Goal: Contribute content: Contribute content

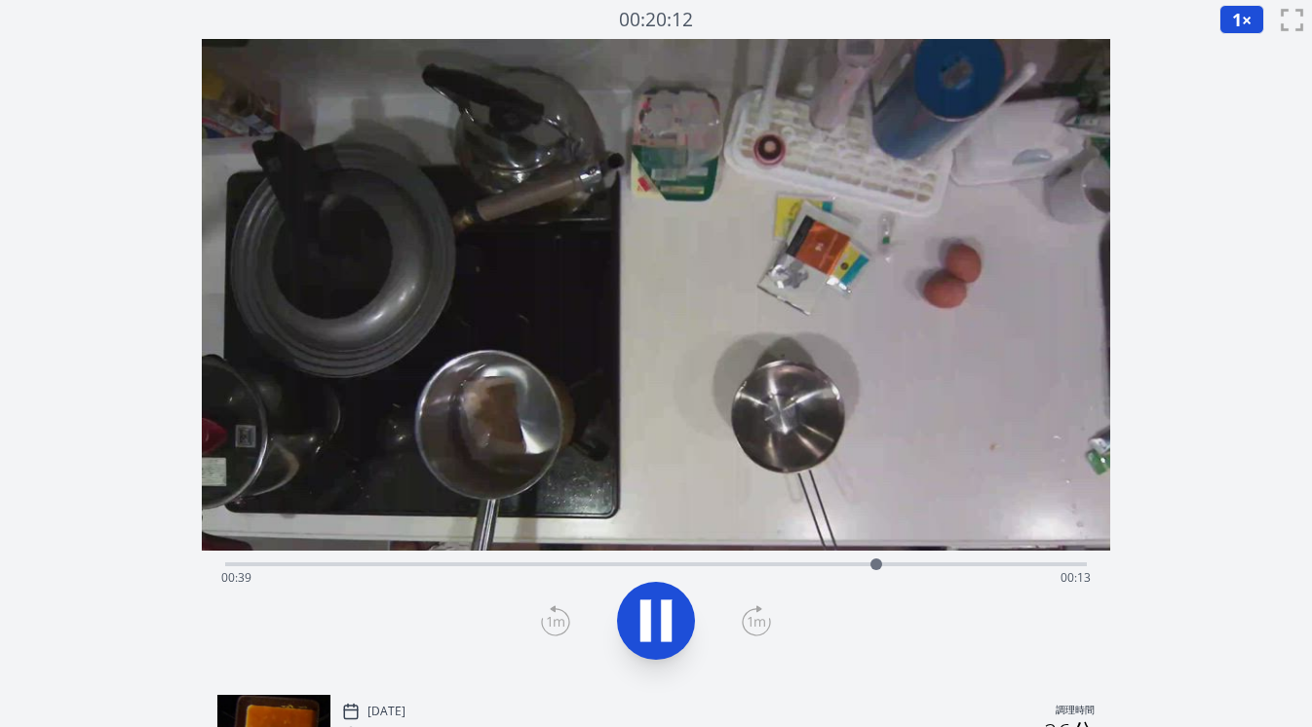
click at [475, 562] on div "経過時間: 00:39 残り時間: 00:13" at bounding box center [656, 577] width 870 height 31
click at [646, 608] on icon at bounding box center [645, 620] width 11 height 42
click at [668, 621] on icon at bounding box center [666, 620] width 11 height 42
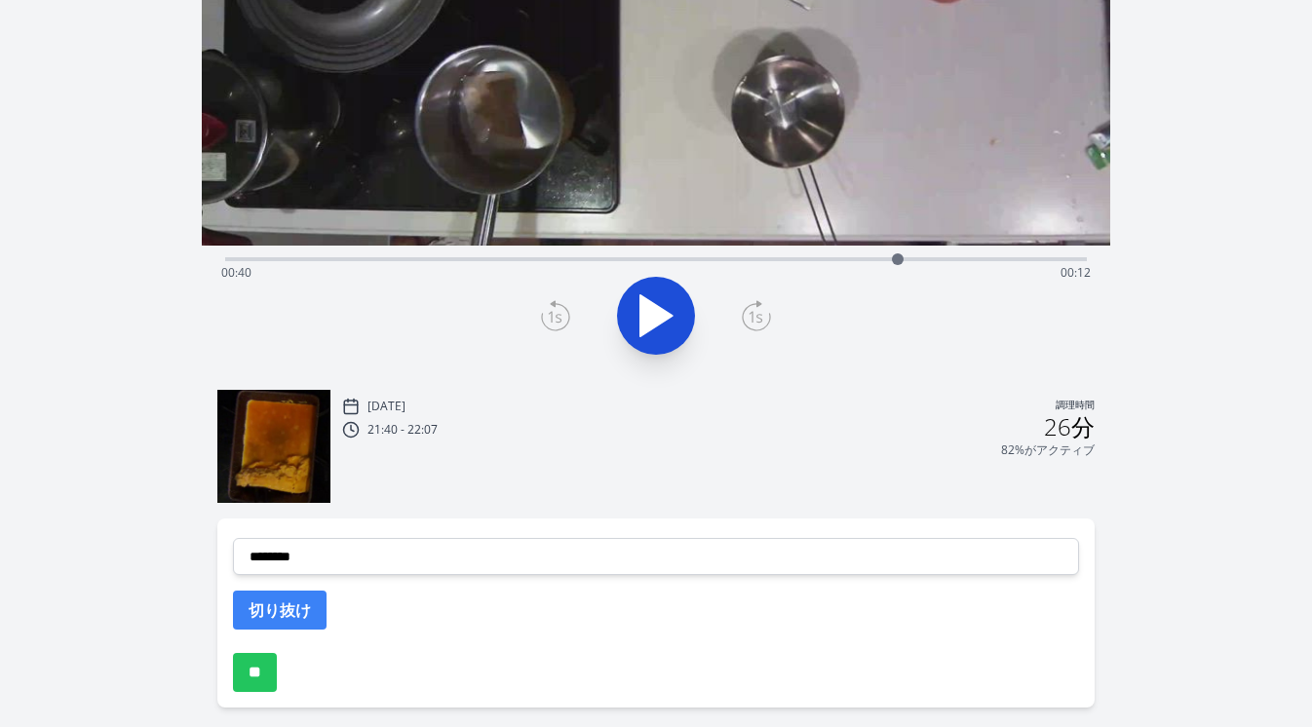
scroll to position [306, 0]
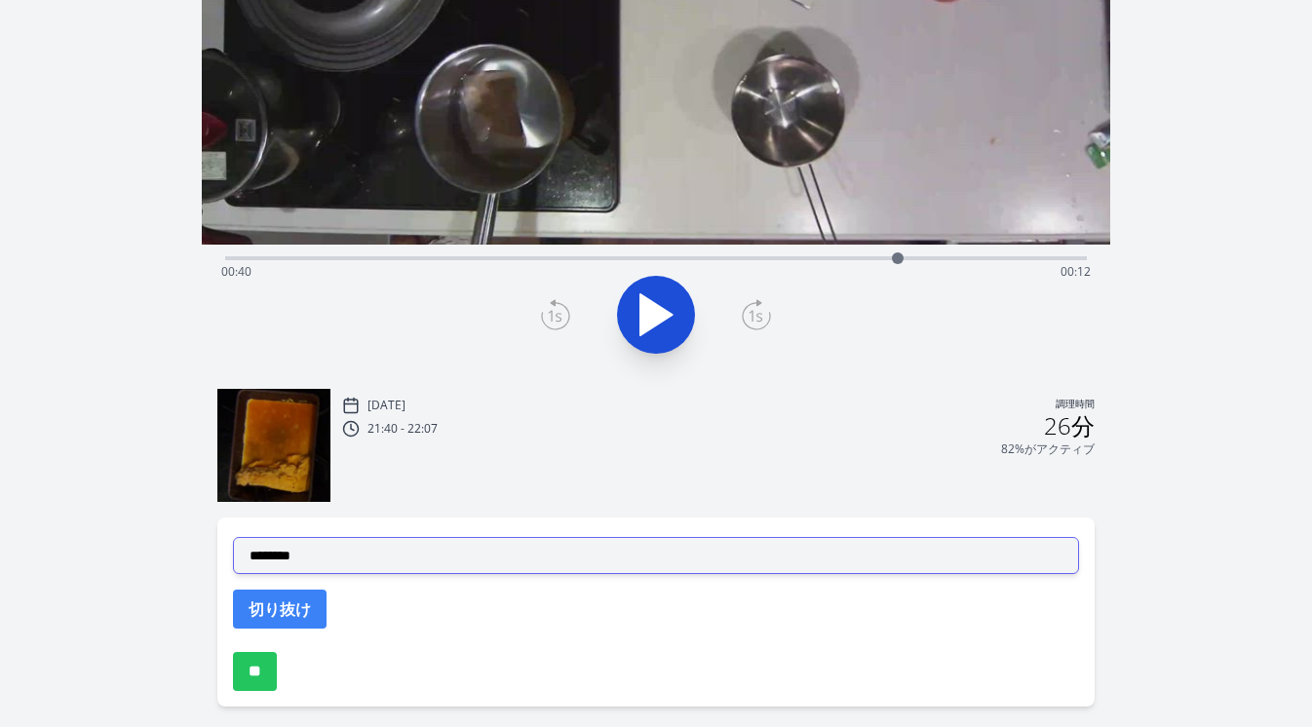
click at [534, 562] on select "**********" at bounding box center [656, 555] width 847 height 37
select select "**********"
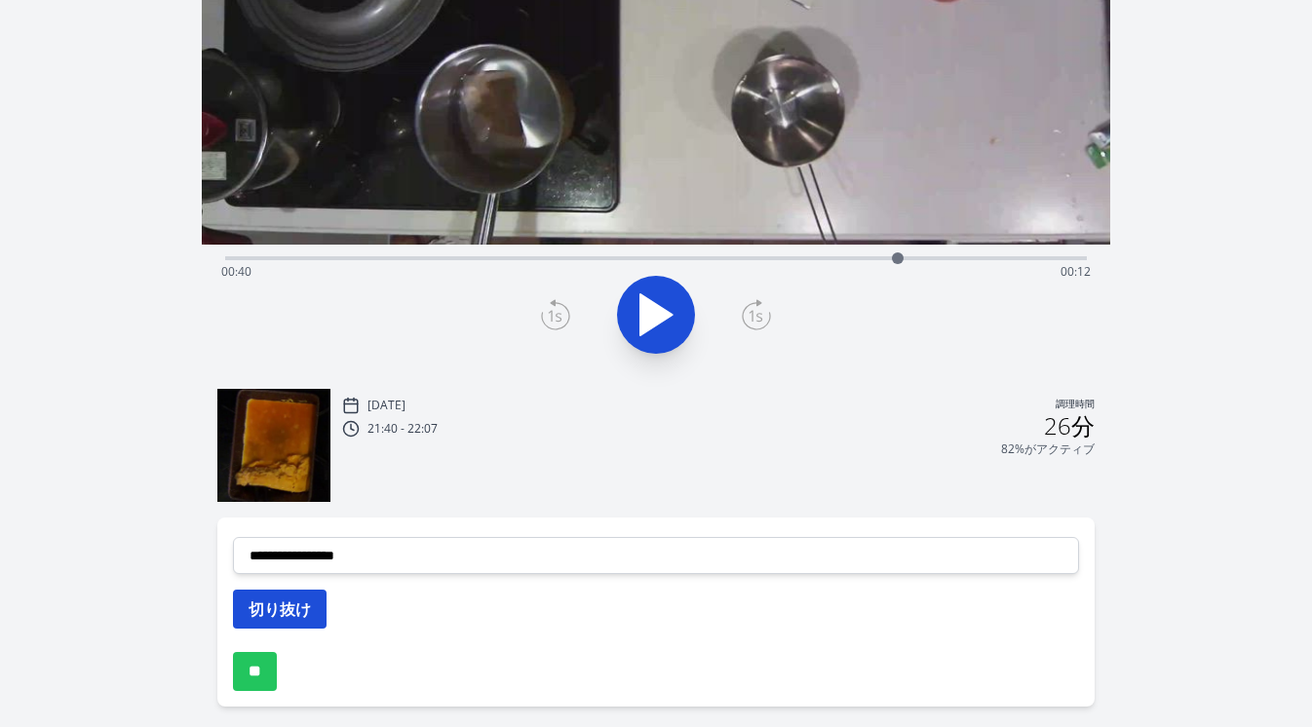
click at [303, 604] on font "切り抜け" at bounding box center [280, 608] width 62 height 21
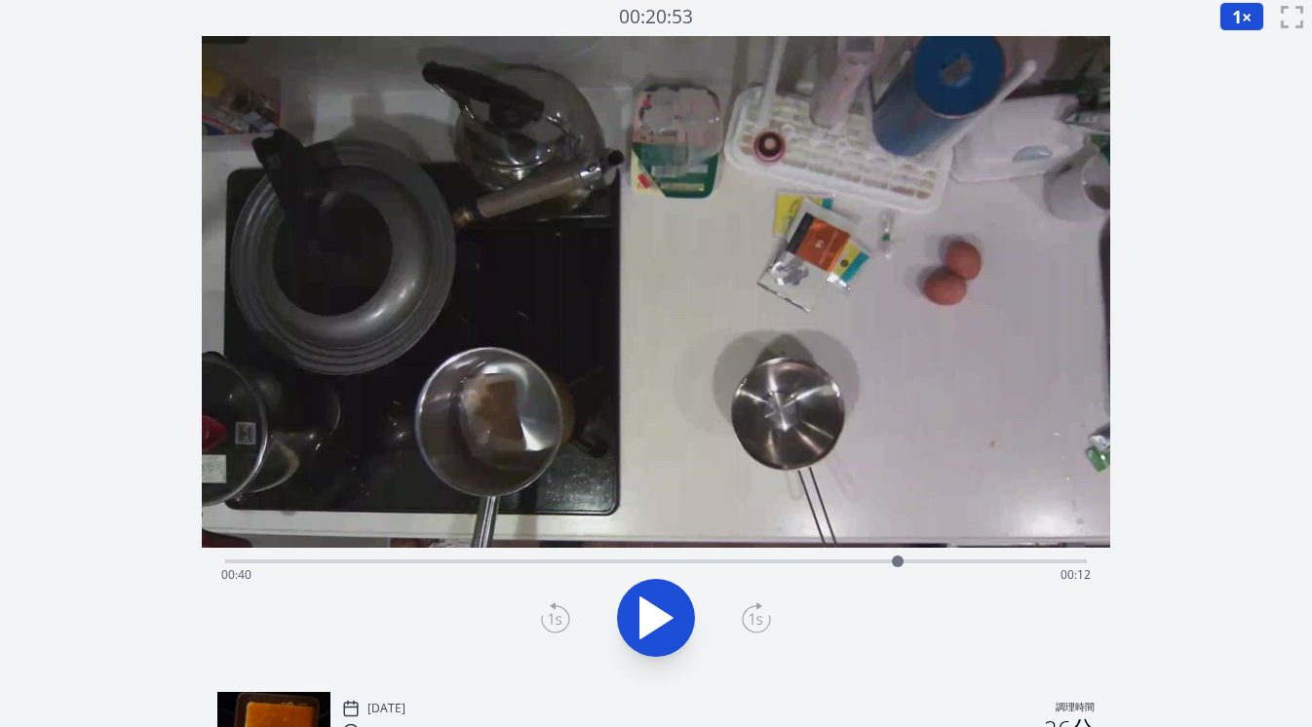
scroll to position [0, 0]
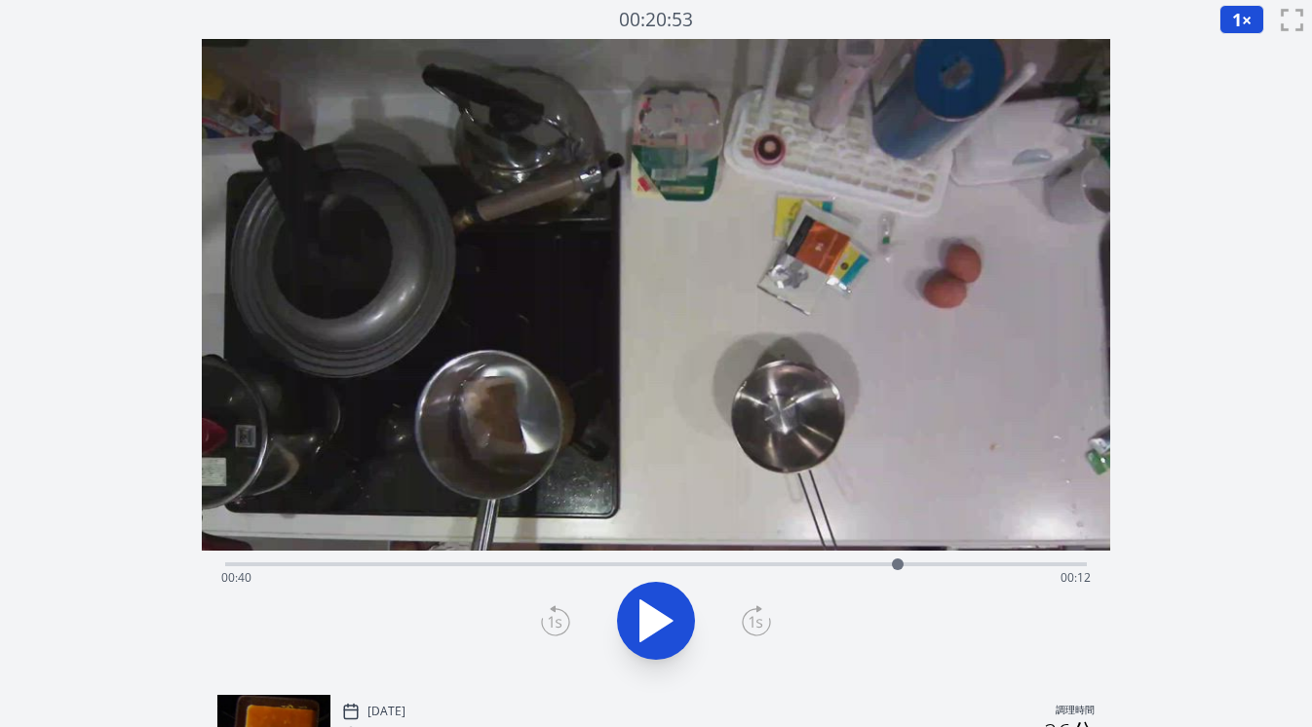
click at [827, 560] on div "経過時間: 00:40 残り時間: 00:12" at bounding box center [656, 562] width 863 height 23
click at [668, 614] on icon at bounding box center [656, 621] width 55 height 55
click at [668, 614] on icon at bounding box center [666, 620] width 11 height 42
click at [760, 562] on div "経過時間: 00:37 残り時間: 00:16" at bounding box center [656, 577] width 870 height 31
click at [659, 612] on icon at bounding box center [656, 620] width 32 height 41
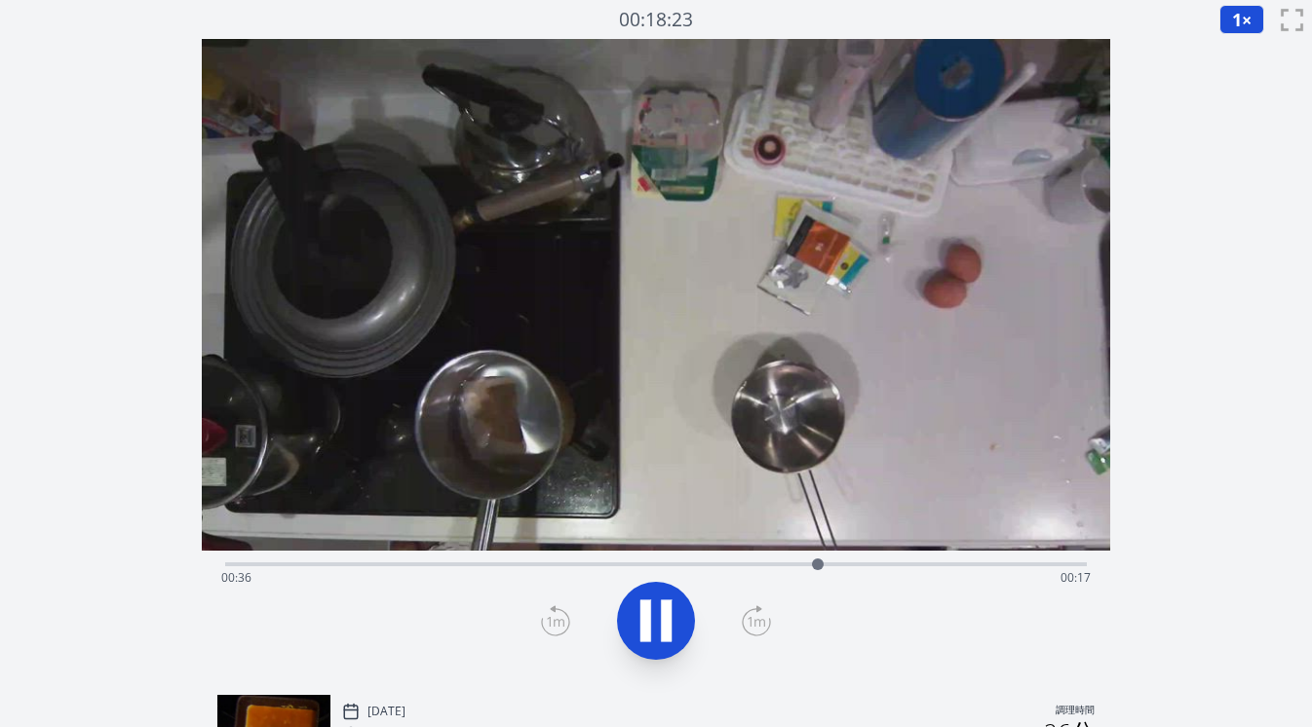
click at [658, 617] on icon at bounding box center [656, 621] width 55 height 55
click at [550, 620] on icon at bounding box center [555, 620] width 29 height 31
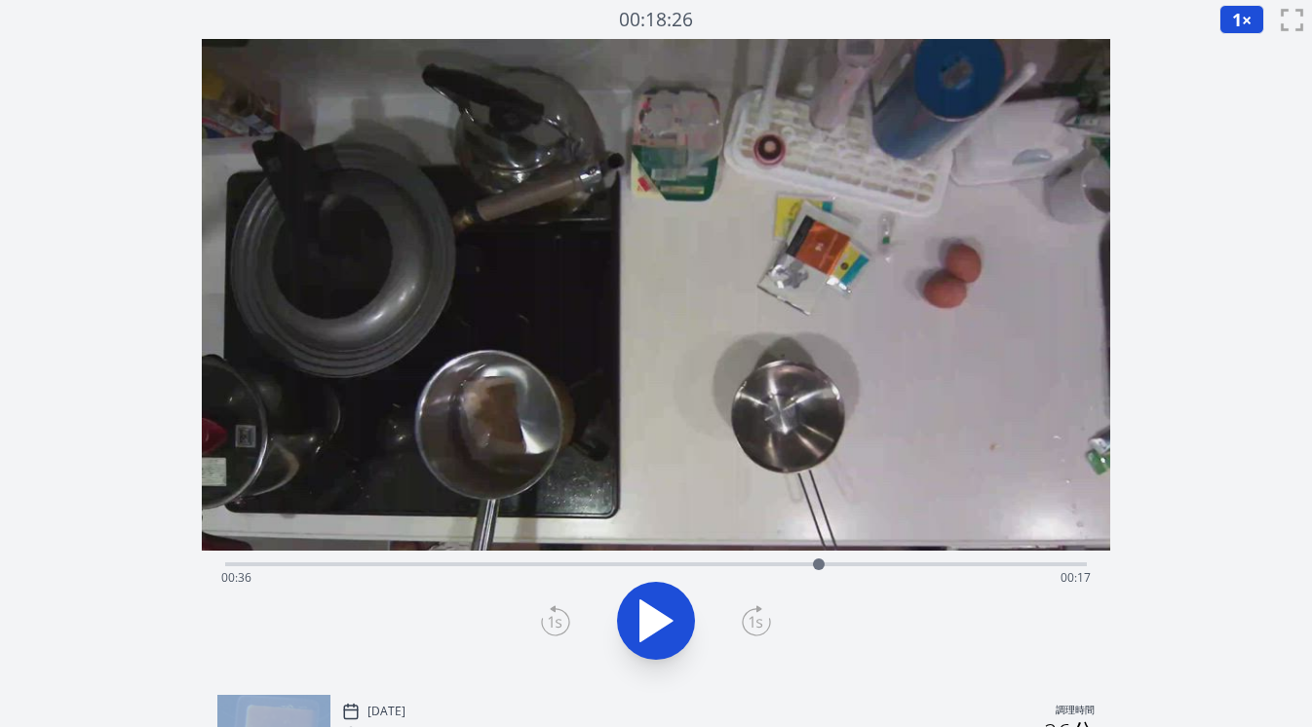
click at [550, 620] on icon at bounding box center [555, 620] width 29 height 31
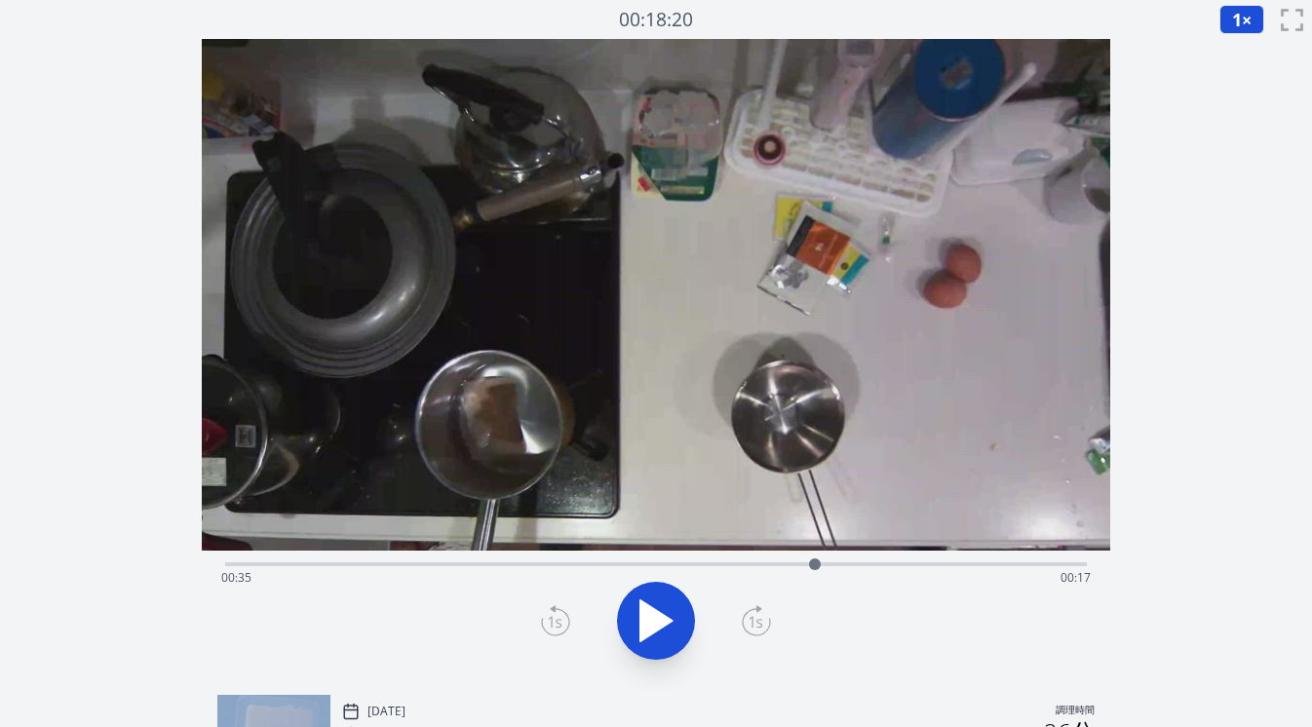
click at [550, 620] on icon at bounding box center [555, 620] width 29 height 31
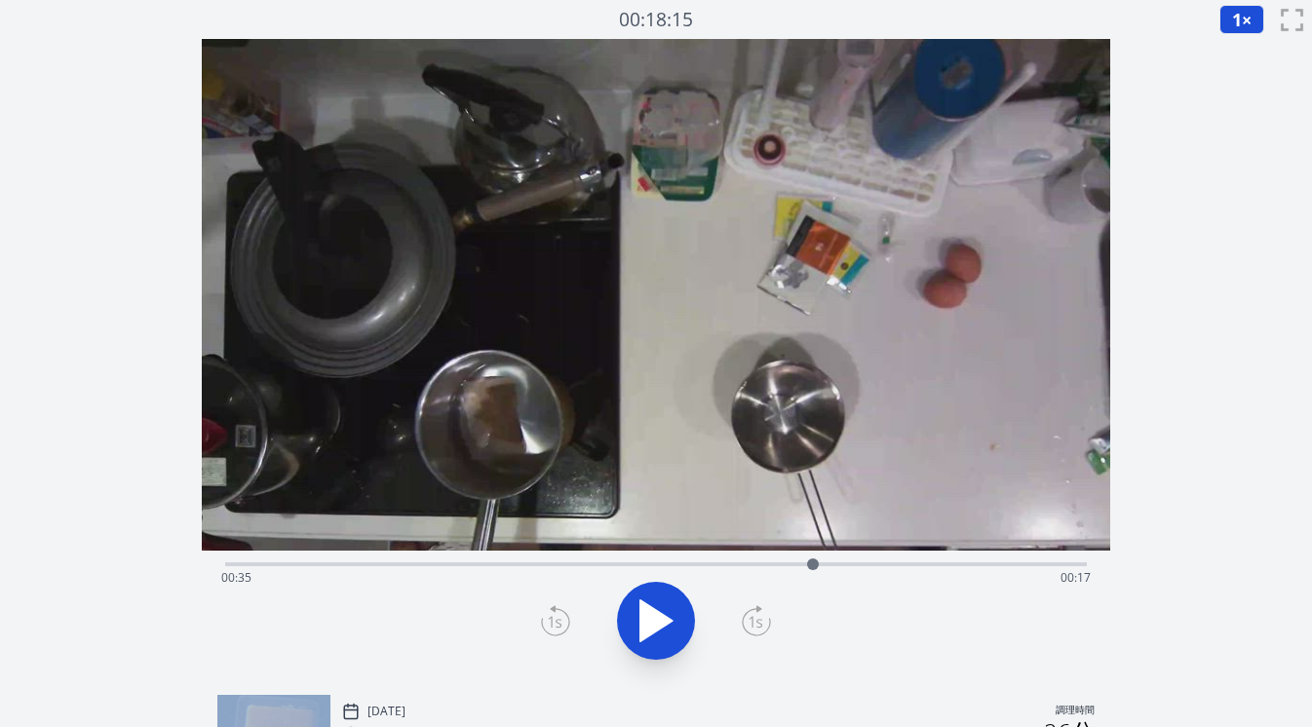
click at [550, 620] on icon at bounding box center [555, 620] width 29 height 31
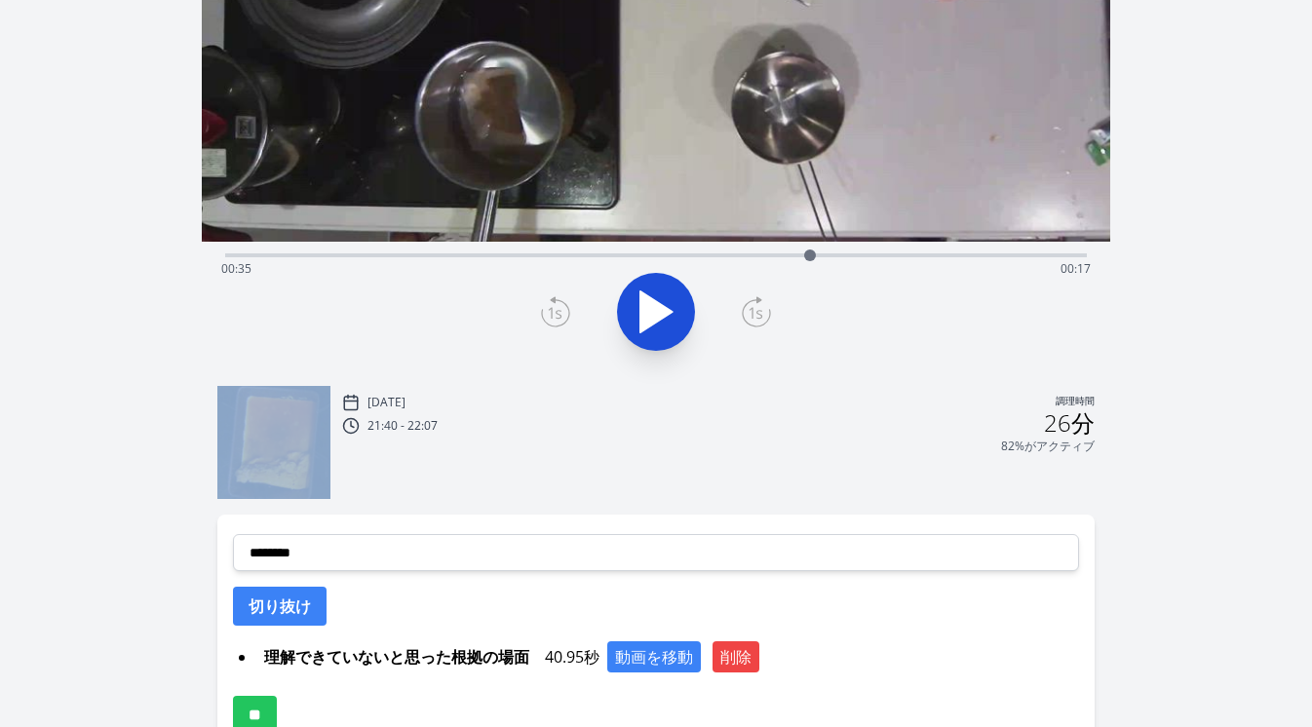
scroll to position [333, 0]
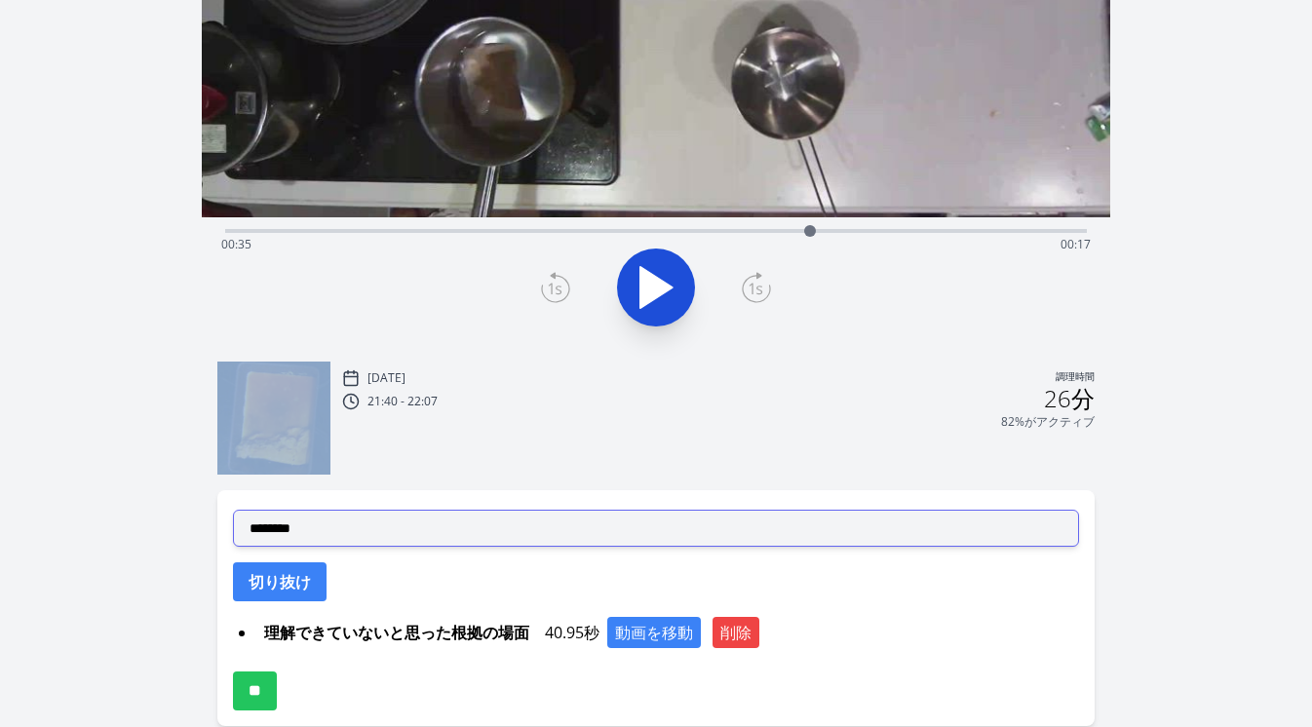
click at [470, 536] on select "**********" at bounding box center [656, 528] width 847 height 37
select select "**********"
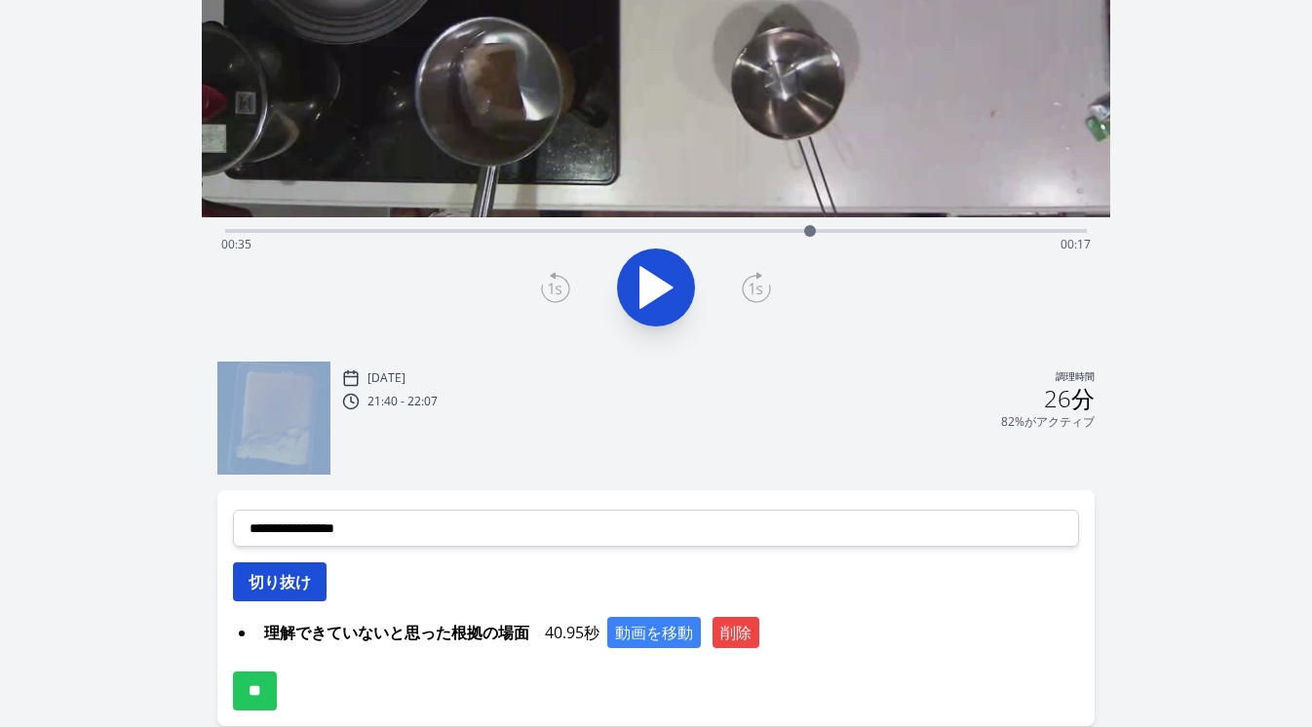
click at [310, 588] on font "切り抜け" at bounding box center [280, 581] width 62 height 21
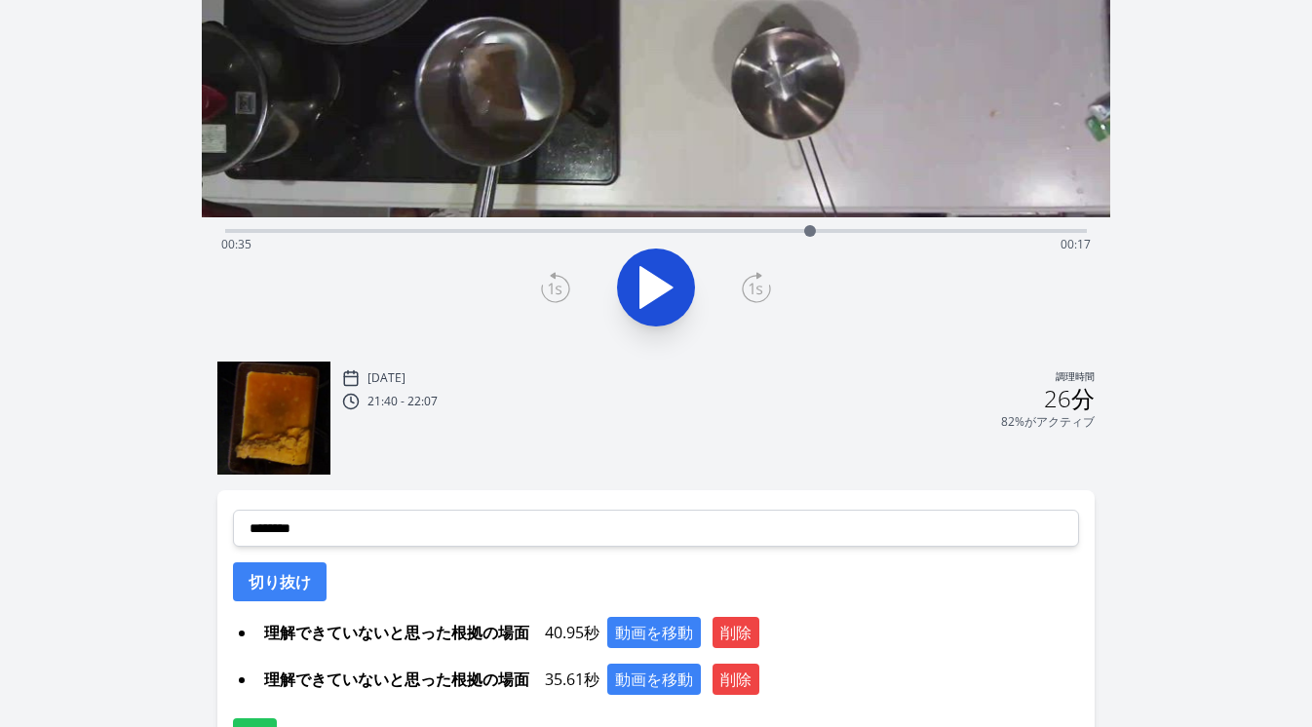
click at [584, 229] on div "経過時間: 00:35 残り時間: 00:17" at bounding box center [656, 244] width 870 height 31
click at [649, 289] on icon at bounding box center [656, 287] width 32 height 41
click at [649, 288] on icon at bounding box center [645, 287] width 11 height 42
click at [649, 288] on icon at bounding box center [656, 287] width 32 height 41
click at [649, 288] on icon at bounding box center [645, 287] width 11 height 42
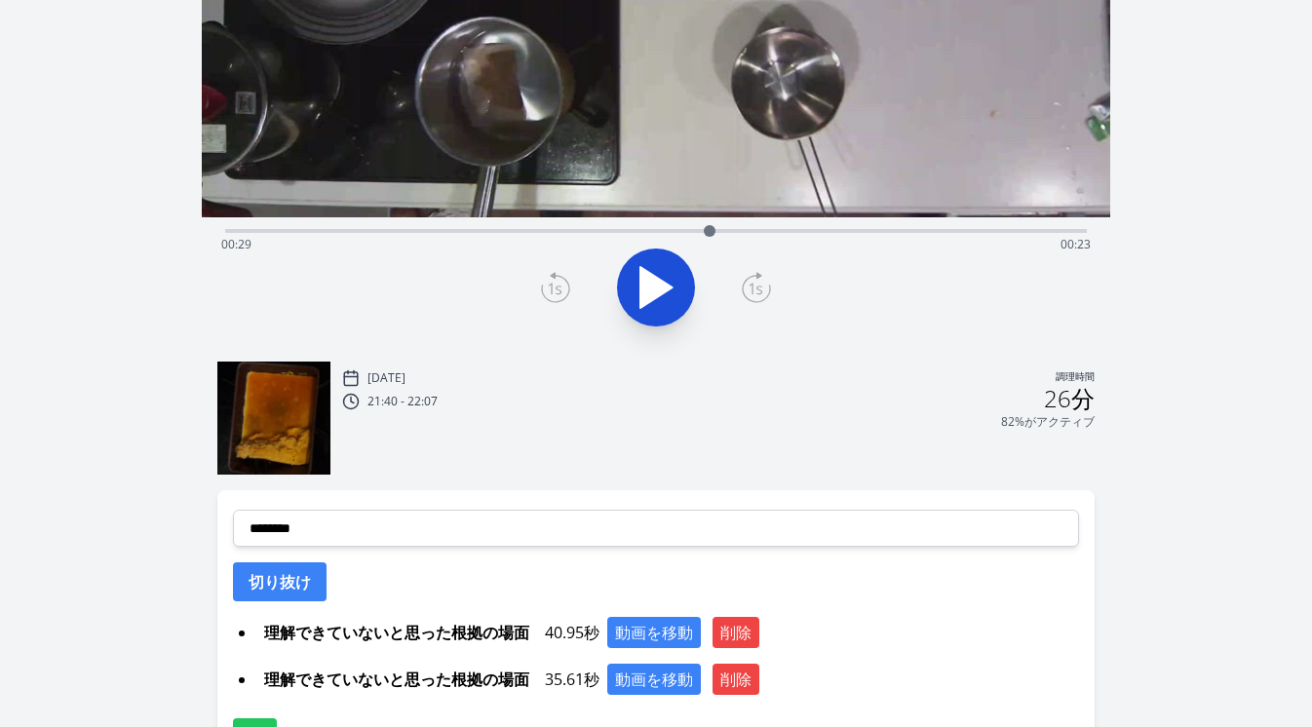
click at [553, 295] on icon at bounding box center [555, 287] width 29 height 31
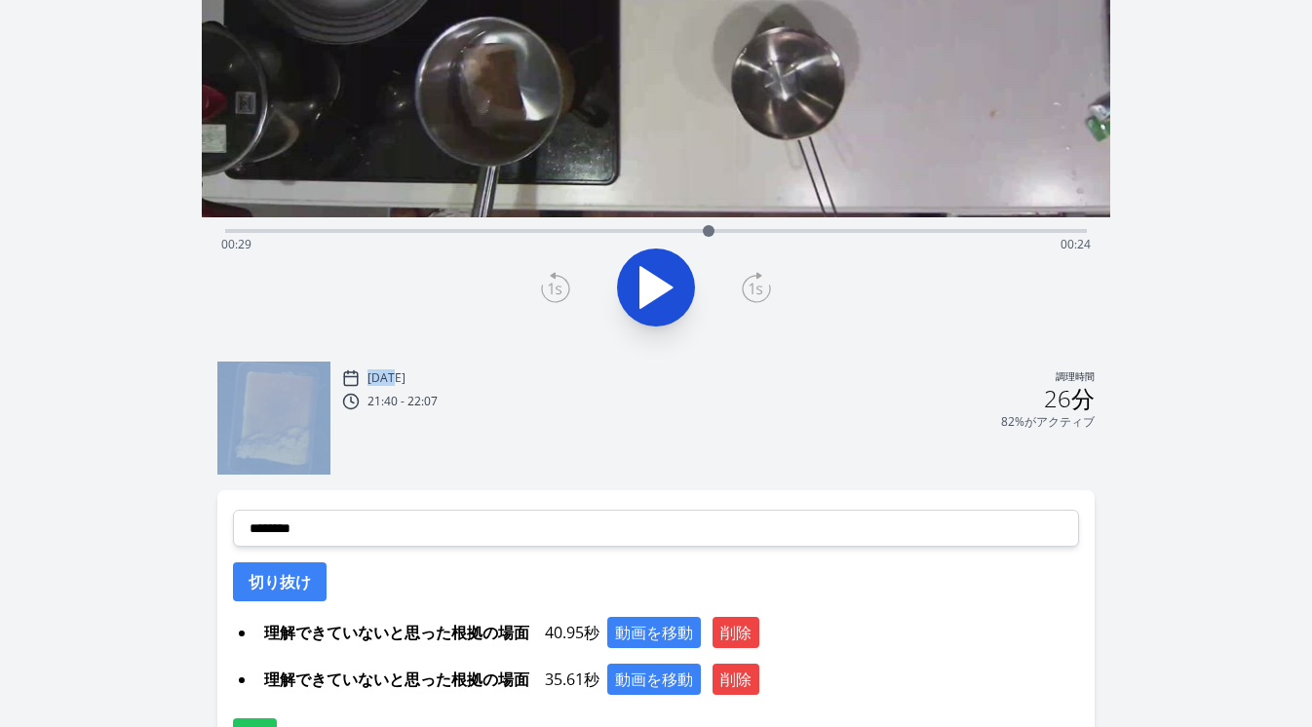
click at [553, 295] on icon at bounding box center [555, 287] width 29 height 31
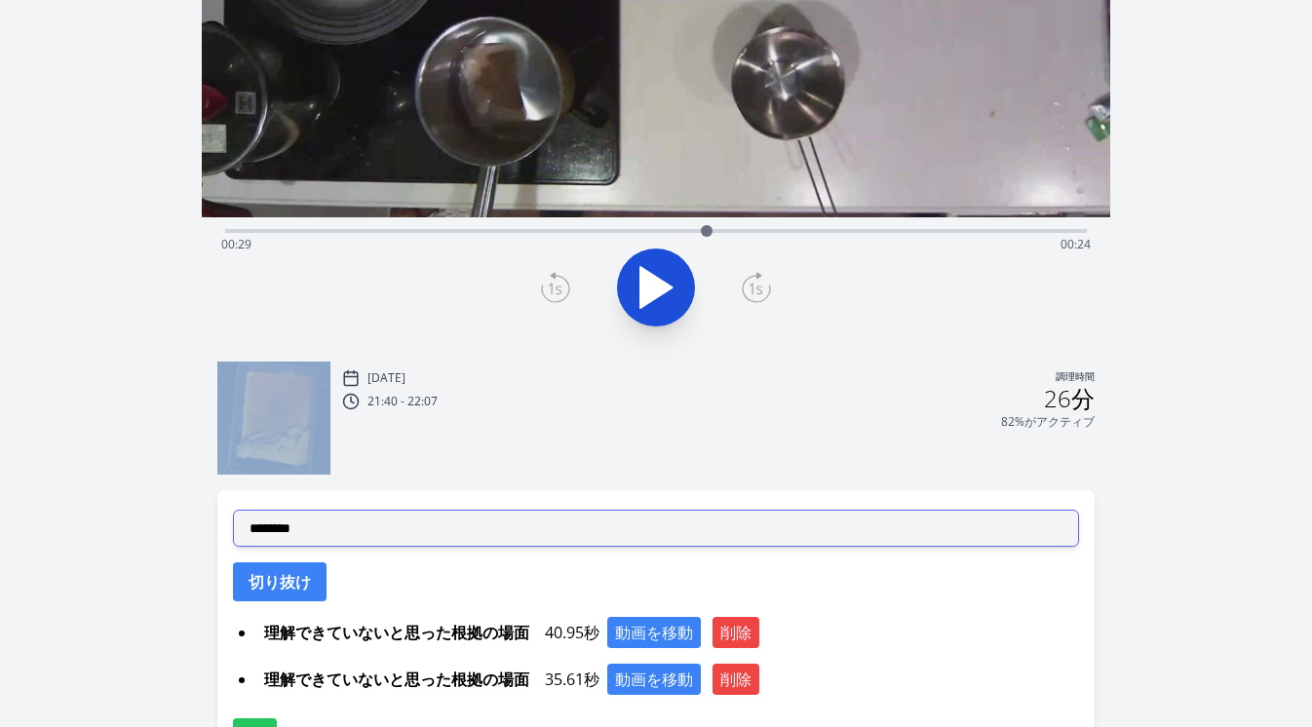
click at [465, 521] on select "**********" at bounding box center [656, 528] width 847 height 37
select select "**********"
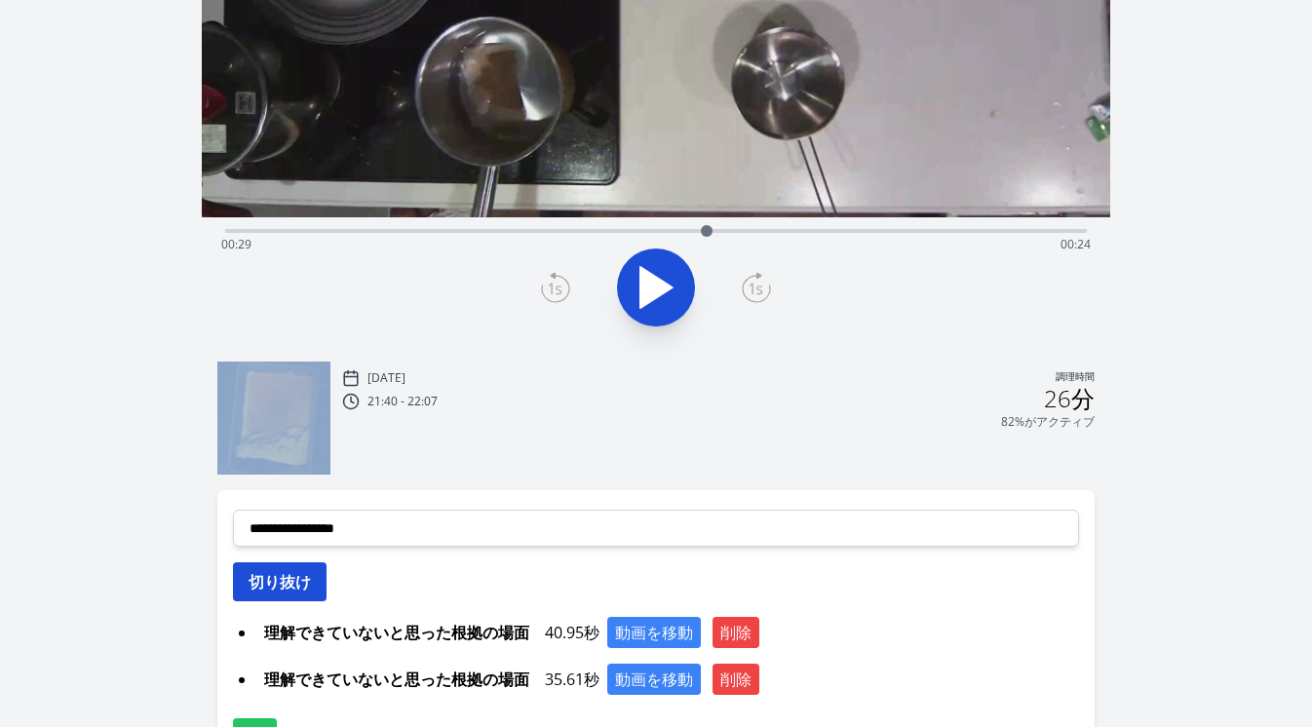
click at [304, 590] on font "切り抜け" at bounding box center [280, 581] width 62 height 21
select select
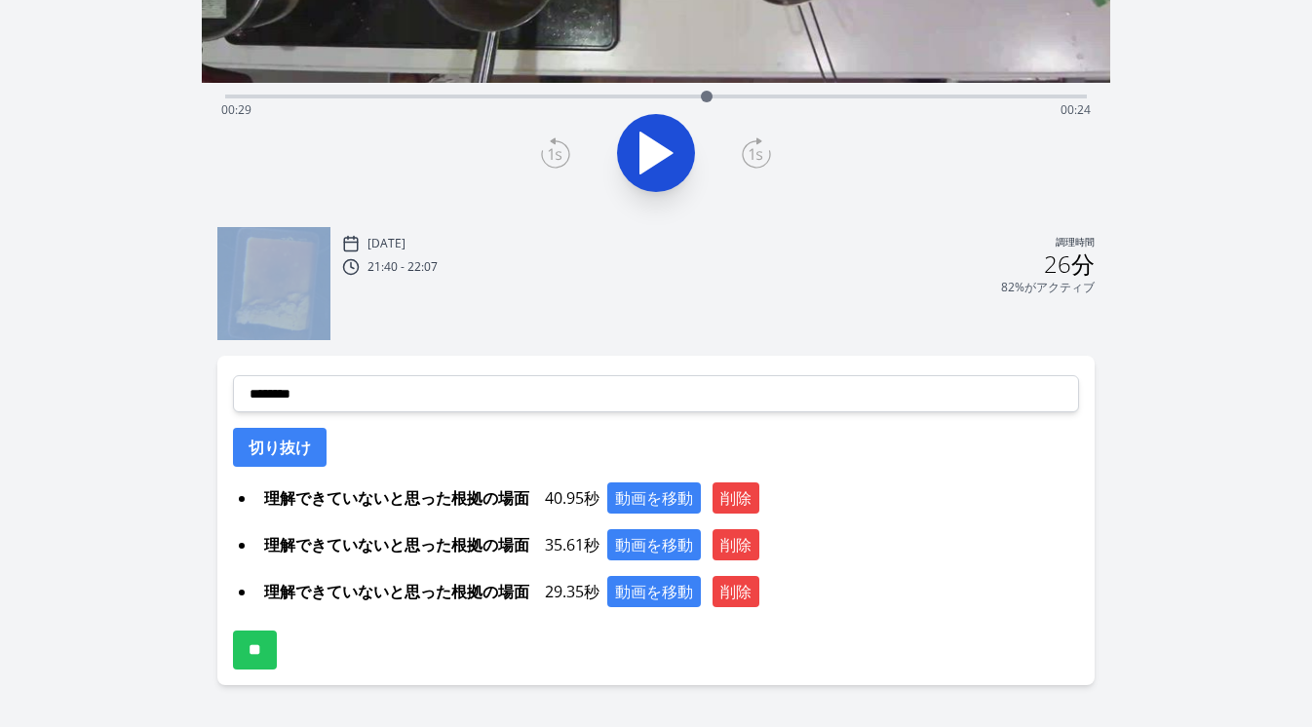
scroll to position [472, 0]
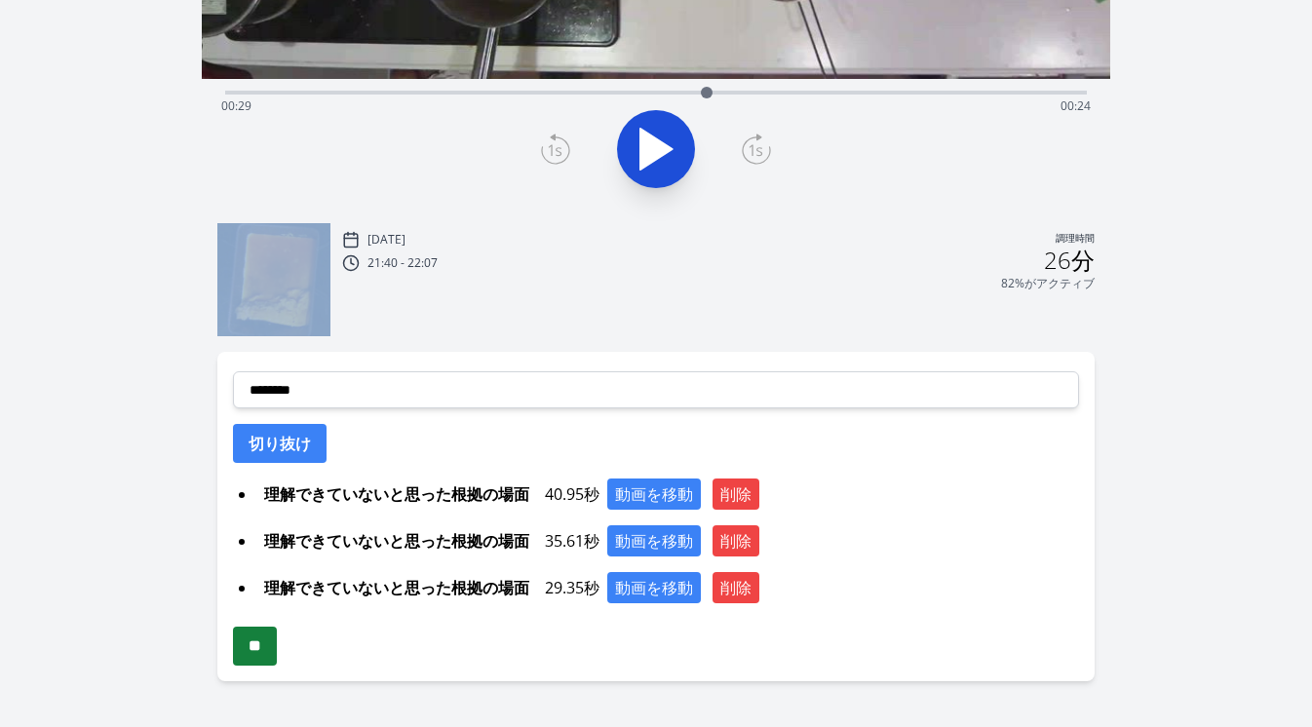
click at [253, 646] on input "**" at bounding box center [255, 646] width 44 height 39
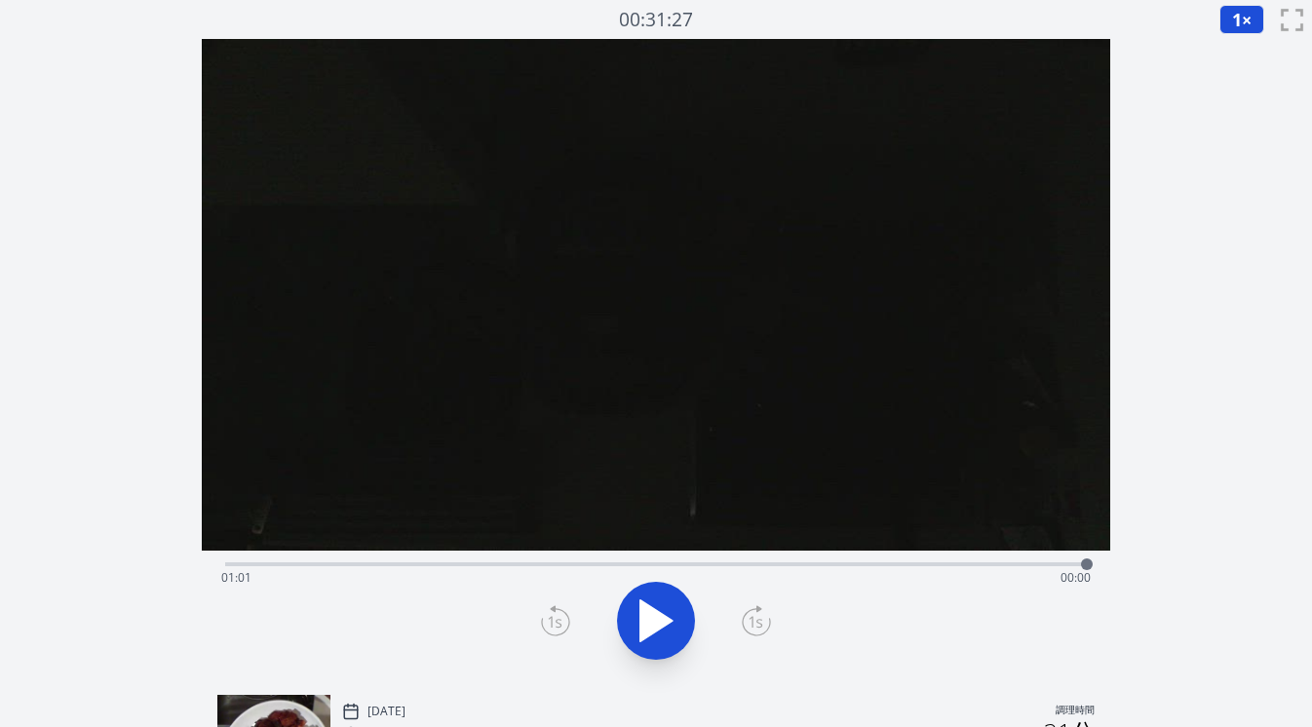
click at [566, 558] on div "経過時間: 01:01 残り時間: 00:00" at bounding box center [656, 562] width 863 height 23
click at [479, 564] on div "経過時間: 00:24 残り時間: 00:38" at bounding box center [656, 577] width 870 height 31
click at [412, 559] on div "経過時間: 00:18 残り時間: 00:44" at bounding box center [656, 562] width 863 height 23
click at [567, 566] on div "経過時間: 00:13 残り時間: 00:49" at bounding box center [656, 577] width 870 height 31
click at [621, 563] on div "経過時間: 00:24 残り時間: 00:38" at bounding box center [656, 577] width 870 height 31
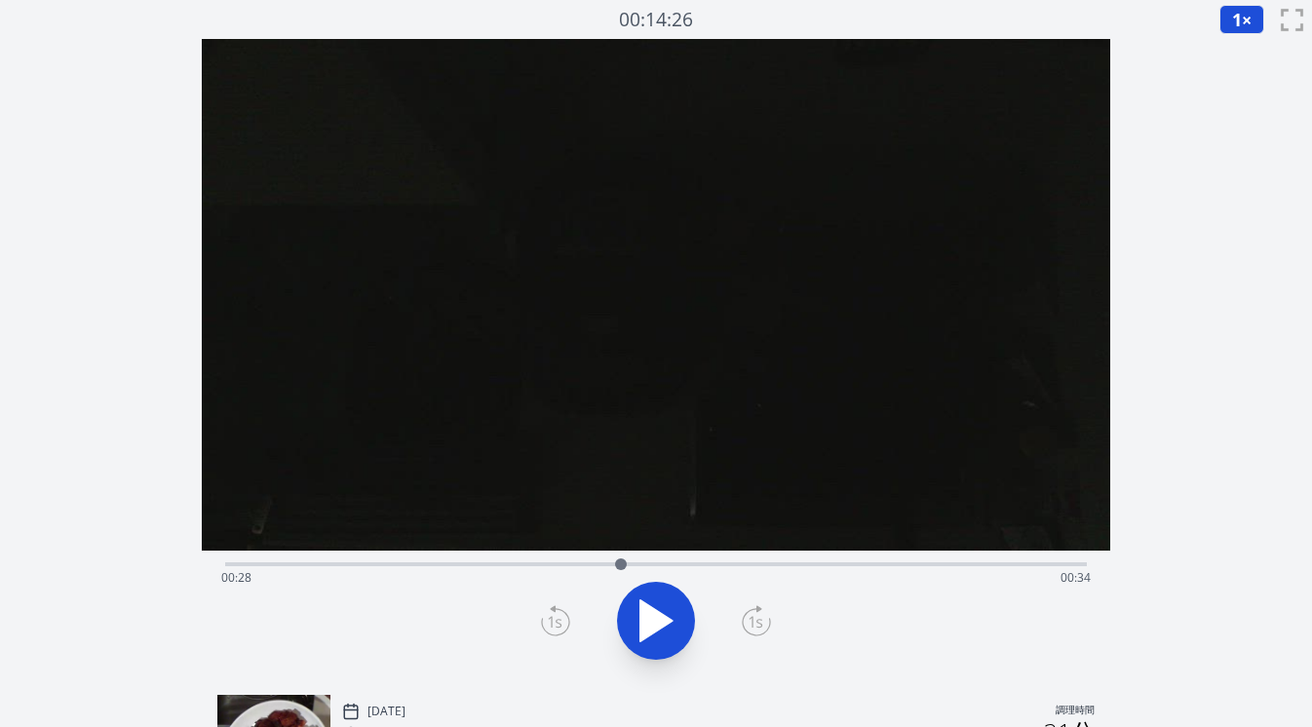
click at [585, 556] on div "経過時間: 00:28 残り時間: 00:34" at bounding box center [656, 562] width 863 height 23
click at [661, 624] on icon at bounding box center [656, 620] width 32 height 41
click at [546, 557] on div "経過時間: 00:27 残り時間: 00:34" at bounding box center [656, 562] width 863 height 23
click at [689, 621] on button at bounding box center [656, 621] width 78 height 78
click at [512, 562] on div "経過時間: 00:24 残り時間: 00:37" at bounding box center [656, 577] width 870 height 31
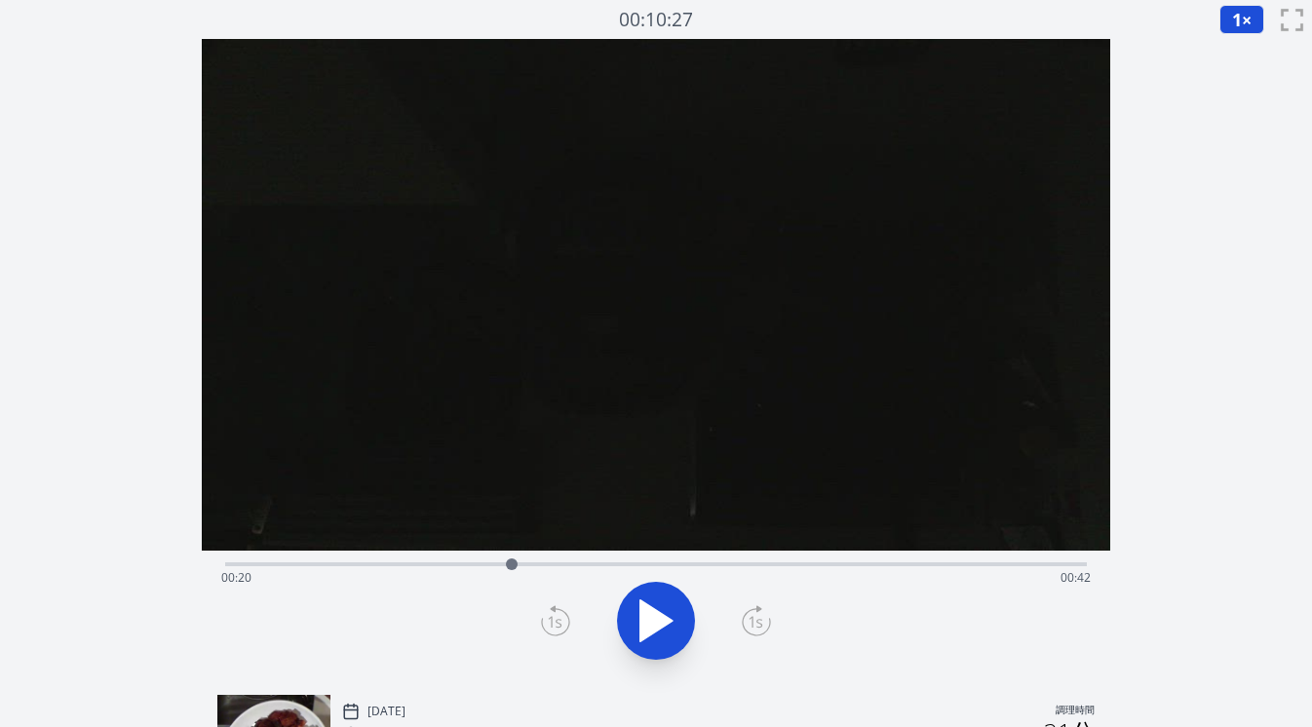
click at [662, 627] on icon at bounding box center [656, 620] width 32 height 41
click at [485, 559] on div "経過時間: 00:23 残り時間: 00:39" at bounding box center [656, 562] width 863 height 23
click at [451, 563] on div "経過時間: 00:20 残り時間: 00:42" at bounding box center [656, 577] width 870 height 31
click at [714, 629] on div at bounding box center [656, 621] width 886 height 94
click at [652, 630] on icon at bounding box center [656, 621] width 55 height 55
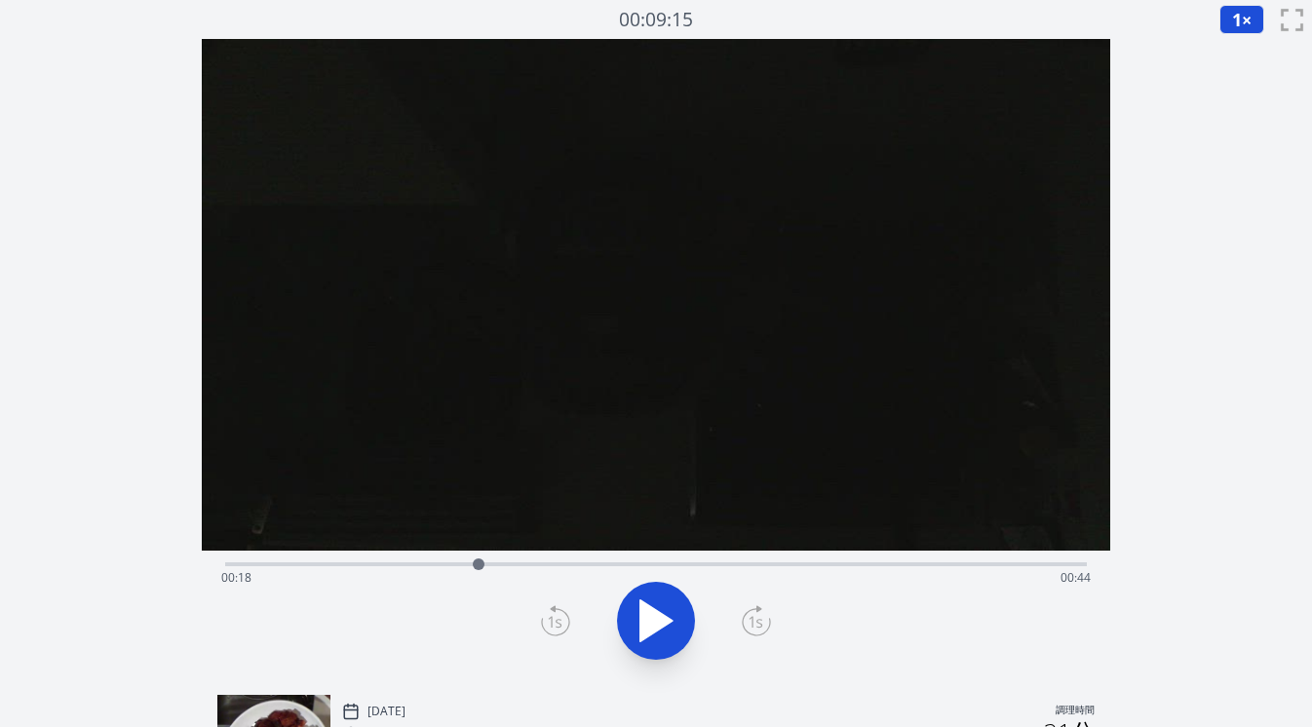
click at [428, 562] on div "経過時間: 00:18 残り時間: 00:44" at bounding box center [656, 577] width 870 height 31
click at [656, 604] on icon at bounding box center [656, 621] width 55 height 55
click at [434, 563] on div "経過時間: 00:16 残り時間: 00:46" at bounding box center [656, 577] width 870 height 31
click at [635, 616] on icon at bounding box center [656, 621] width 55 height 55
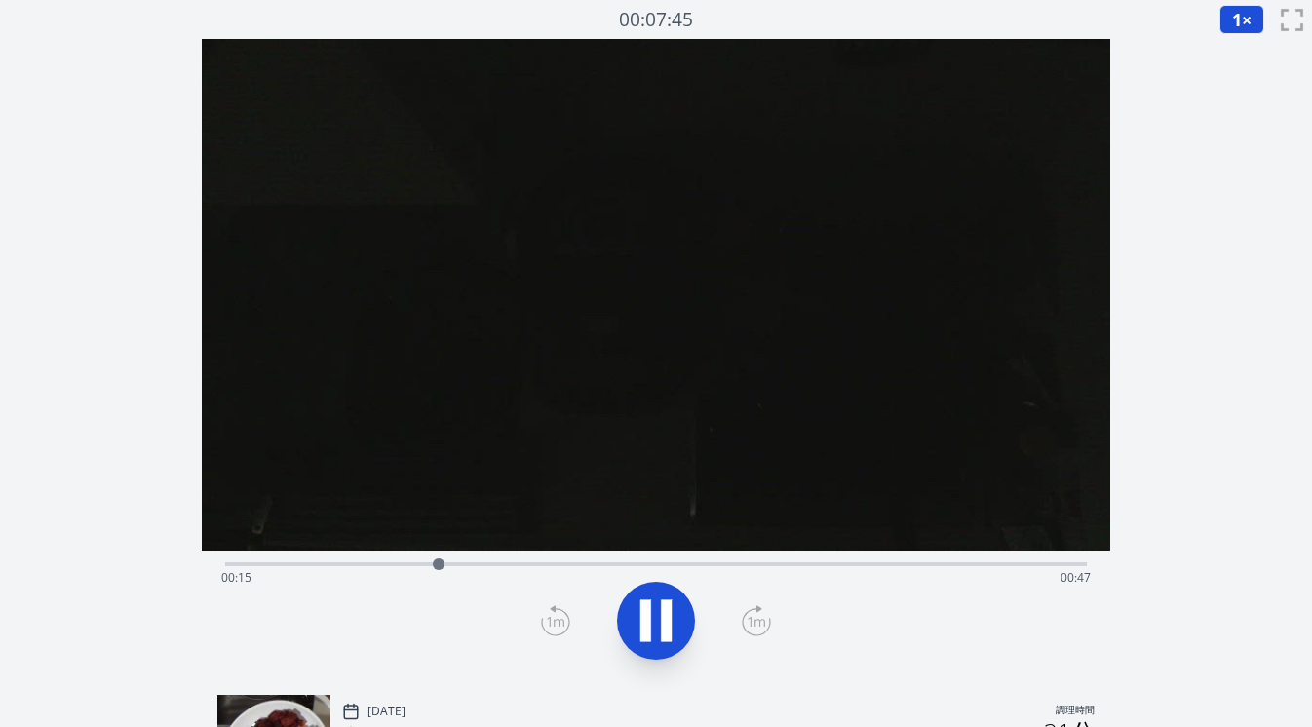
click at [635, 616] on icon at bounding box center [656, 621] width 55 height 55
click at [555, 634] on icon at bounding box center [555, 620] width 29 height 31
click at [753, 613] on icon at bounding box center [756, 620] width 29 height 31
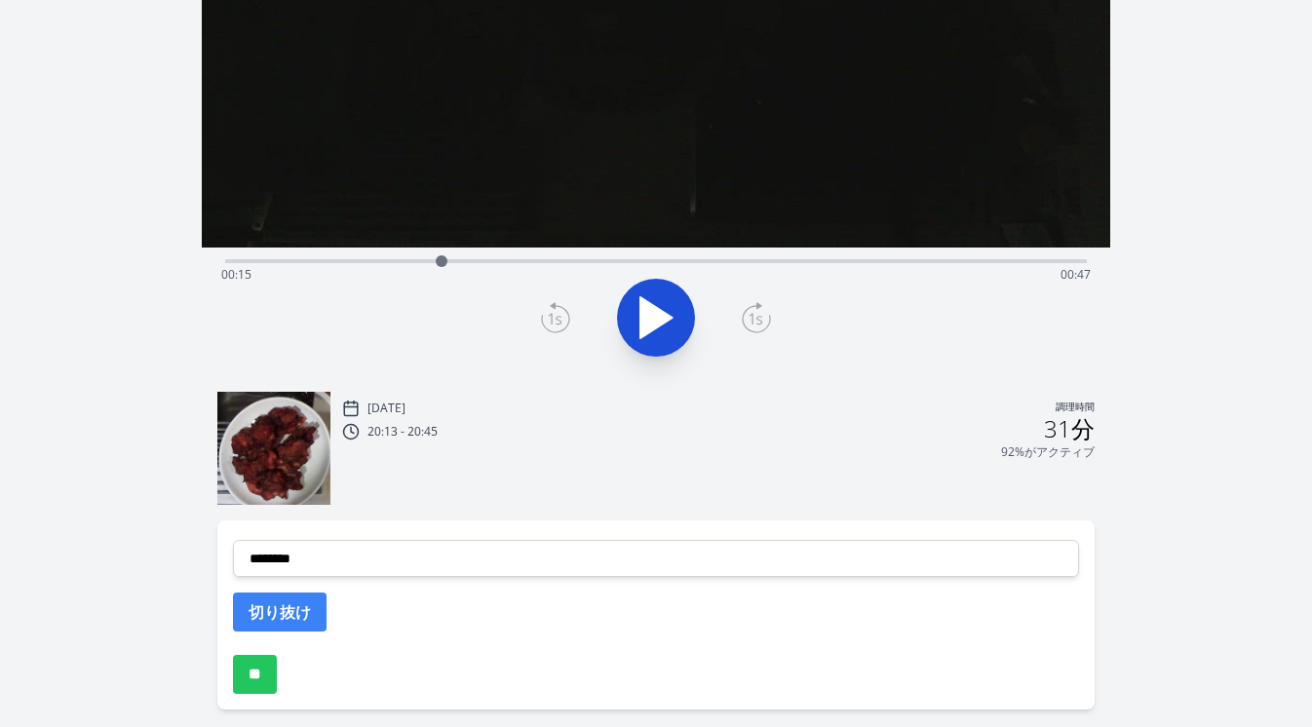
scroll to position [309, 0]
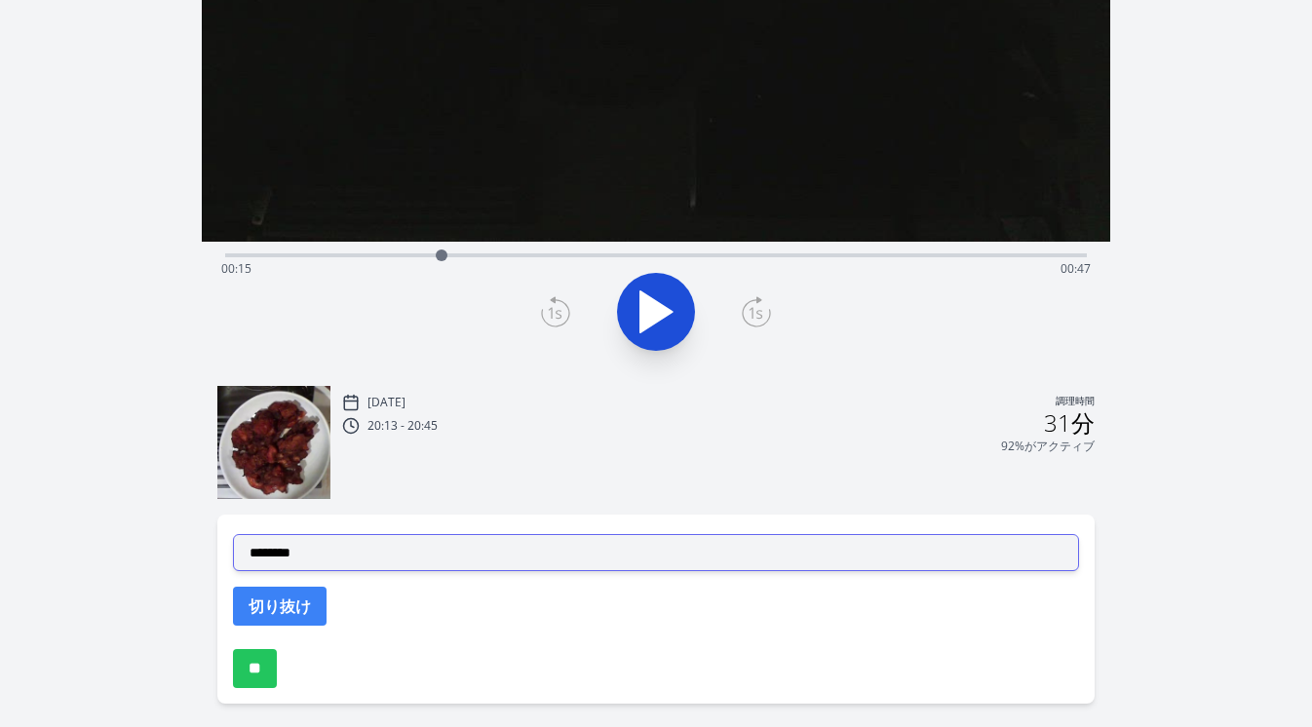
click at [577, 553] on select "**********" at bounding box center [656, 552] width 847 height 37
select select "**********"
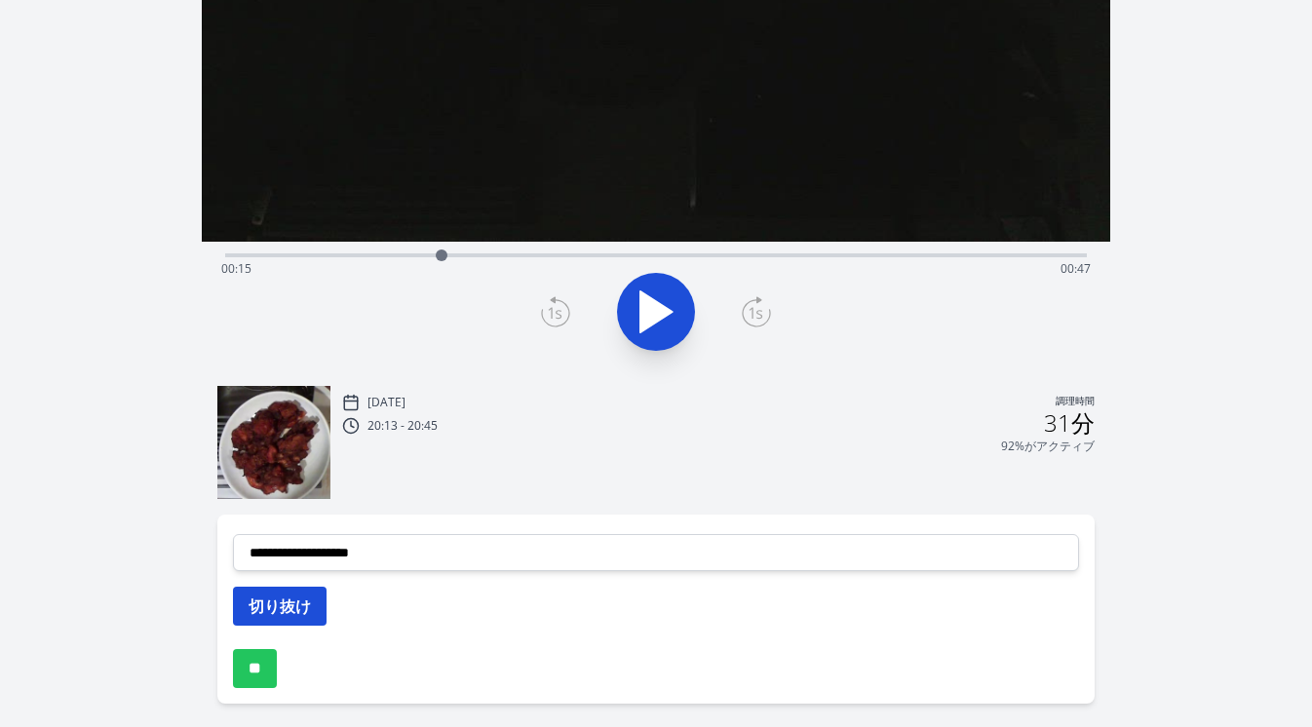
click at [316, 603] on button "切り抜け" at bounding box center [280, 606] width 94 height 39
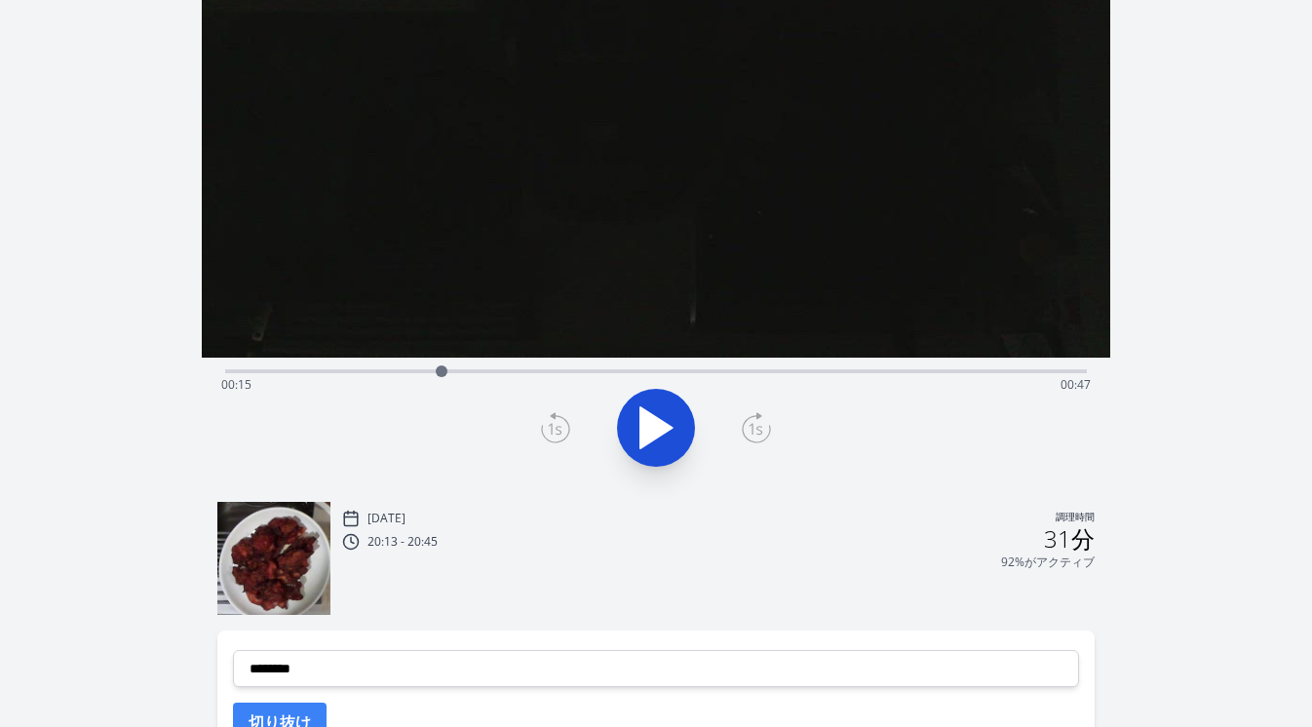
scroll to position [190, 0]
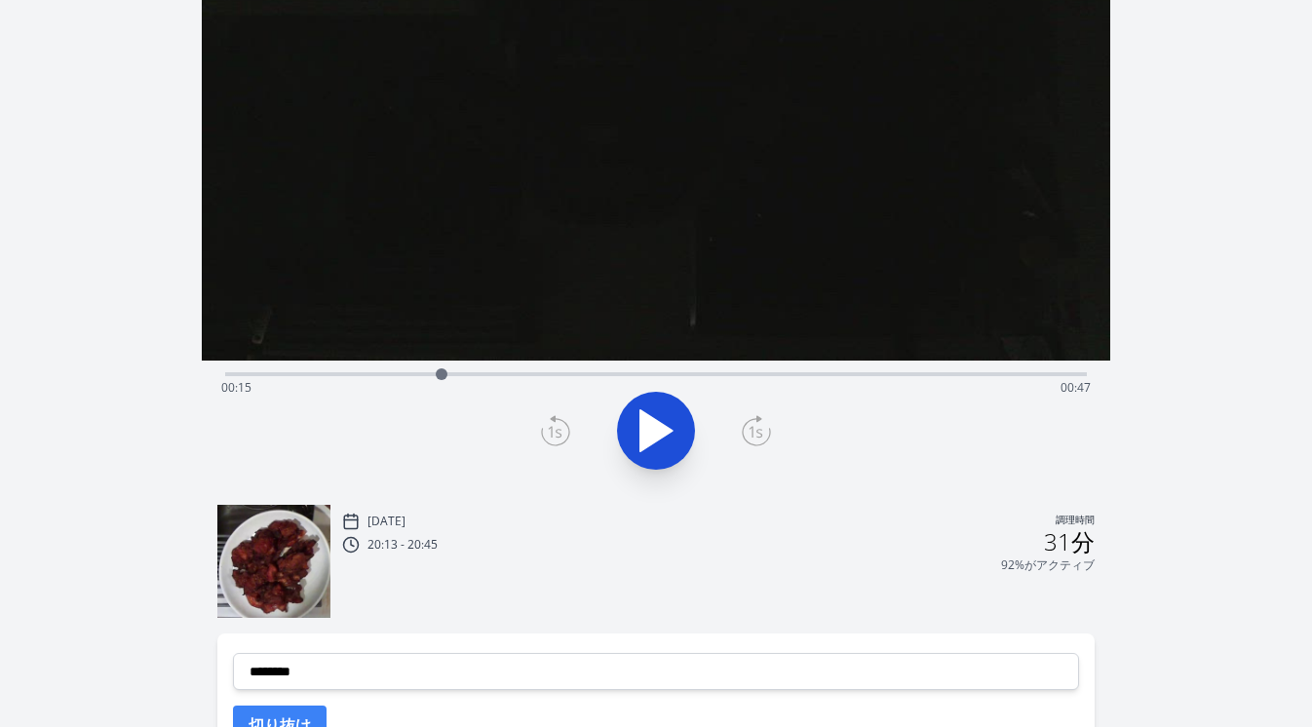
click at [404, 372] on div "経過時間: 00:15 残り時間: 00:47" at bounding box center [656, 387] width 870 height 31
click at [376, 372] on div "経過時間: 00:12 残り時間: 00:49" at bounding box center [656, 387] width 870 height 31
click at [352, 369] on div "経過時間: 00:10 残り時間: 00:51" at bounding box center [656, 372] width 863 height 23
click at [327, 373] on div "経過時間: 00:09 残り時間: 00:53" at bounding box center [656, 387] width 870 height 31
click at [310, 374] on div "経過時間: 00:07 残り時間: 00:55" at bounding box center [656, 387] width 870 height 31
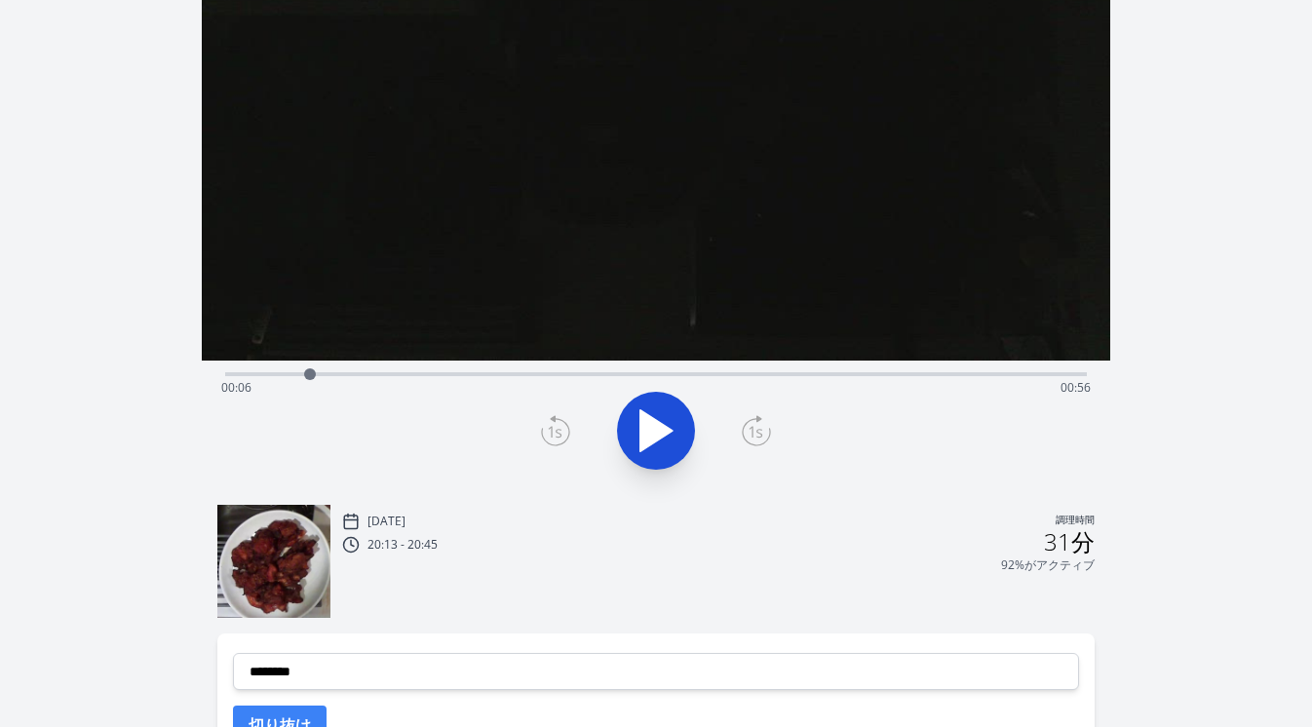
click at [651, 428] on icon at bounding box center [656, 430] width 32 height 41
click at [651, 429] on icon at bounding box center [656, 431] width 55 height 55
click at [556, 437] on icon at bounding box center [556, 432] width 14 height 12
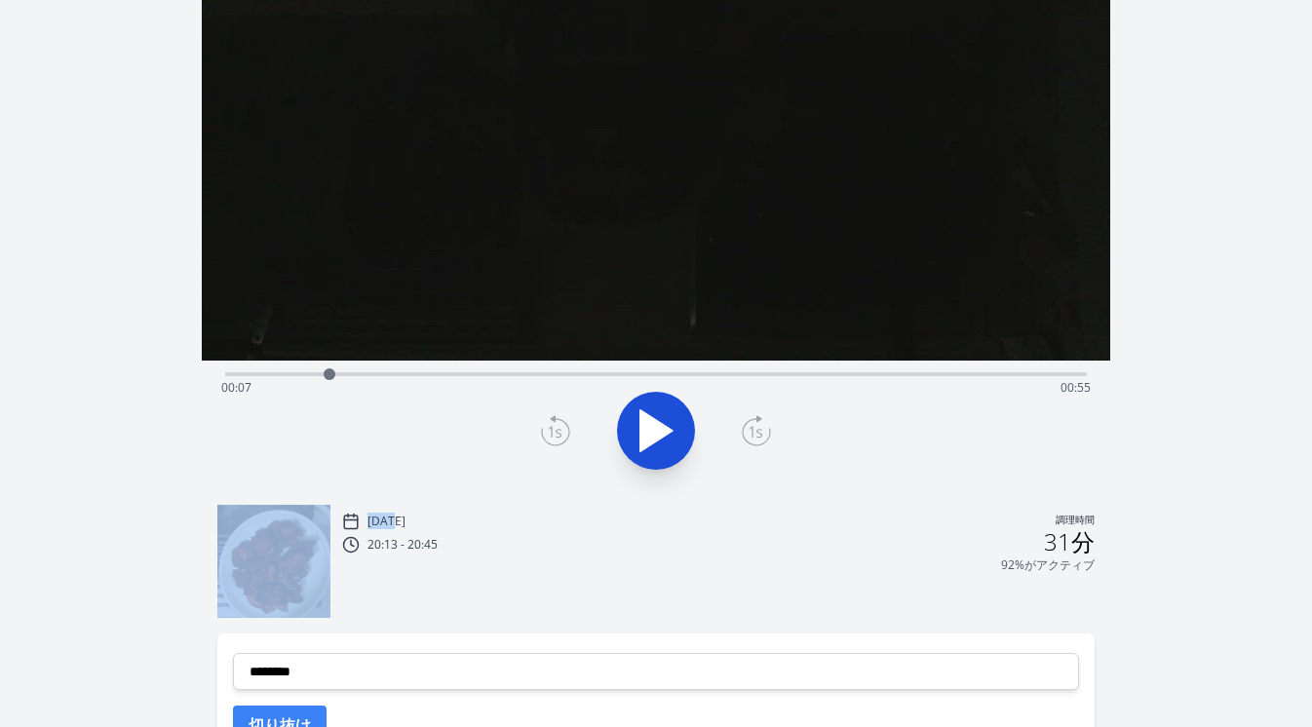
click at [556, 437] on icon at bounding box center [556, 432] width 14 height 12
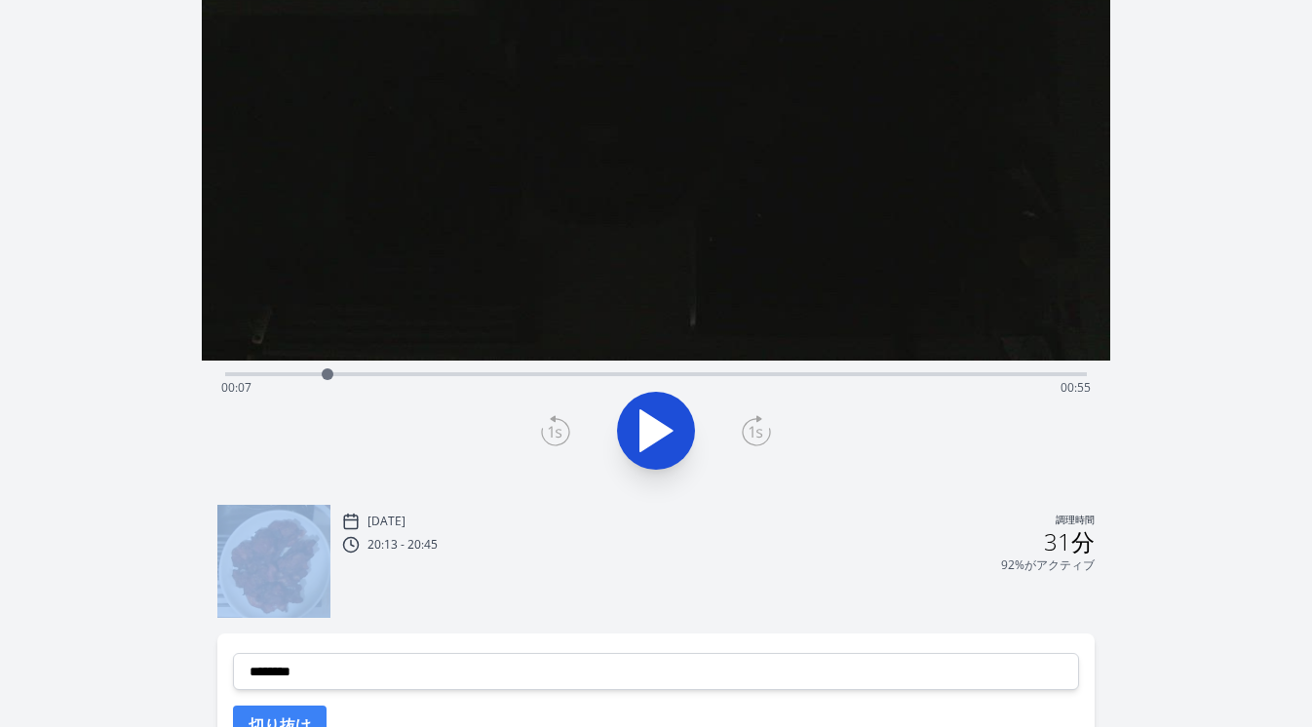
click at [556, 437] on icon at bounding box center [556, 432] width 14 height 12
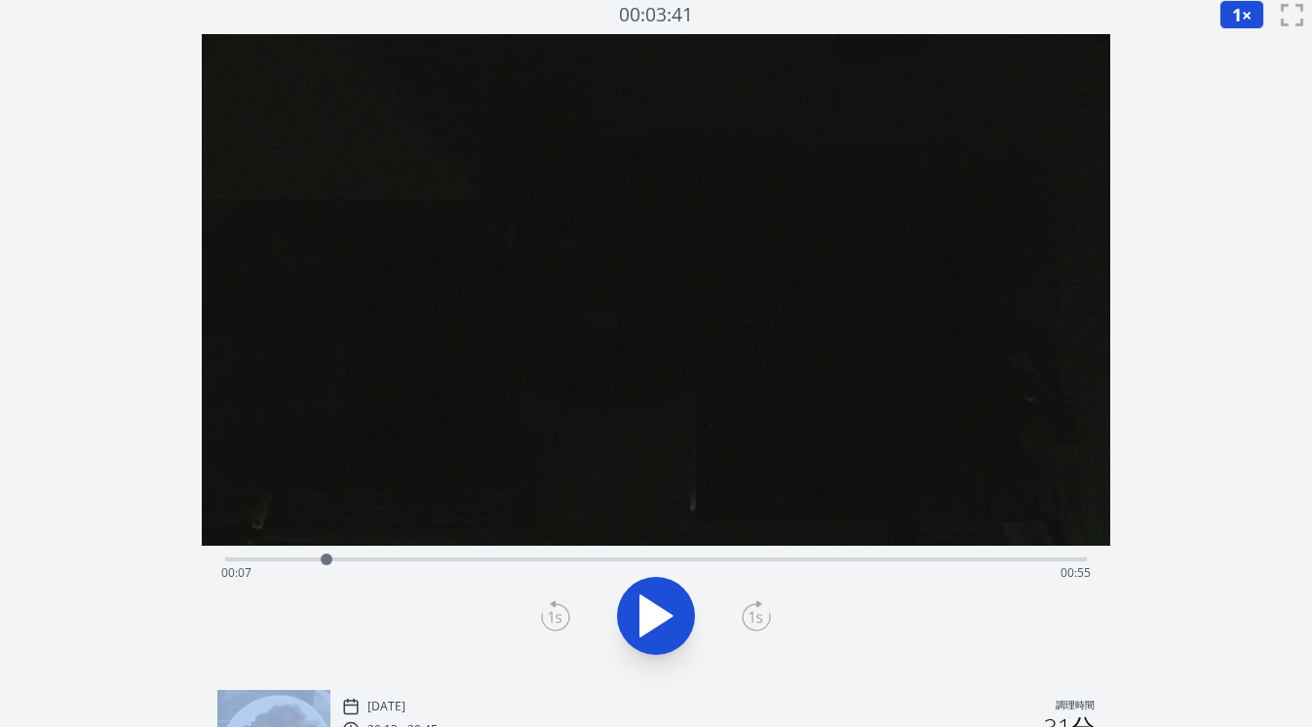
scroll to position [0, 0]
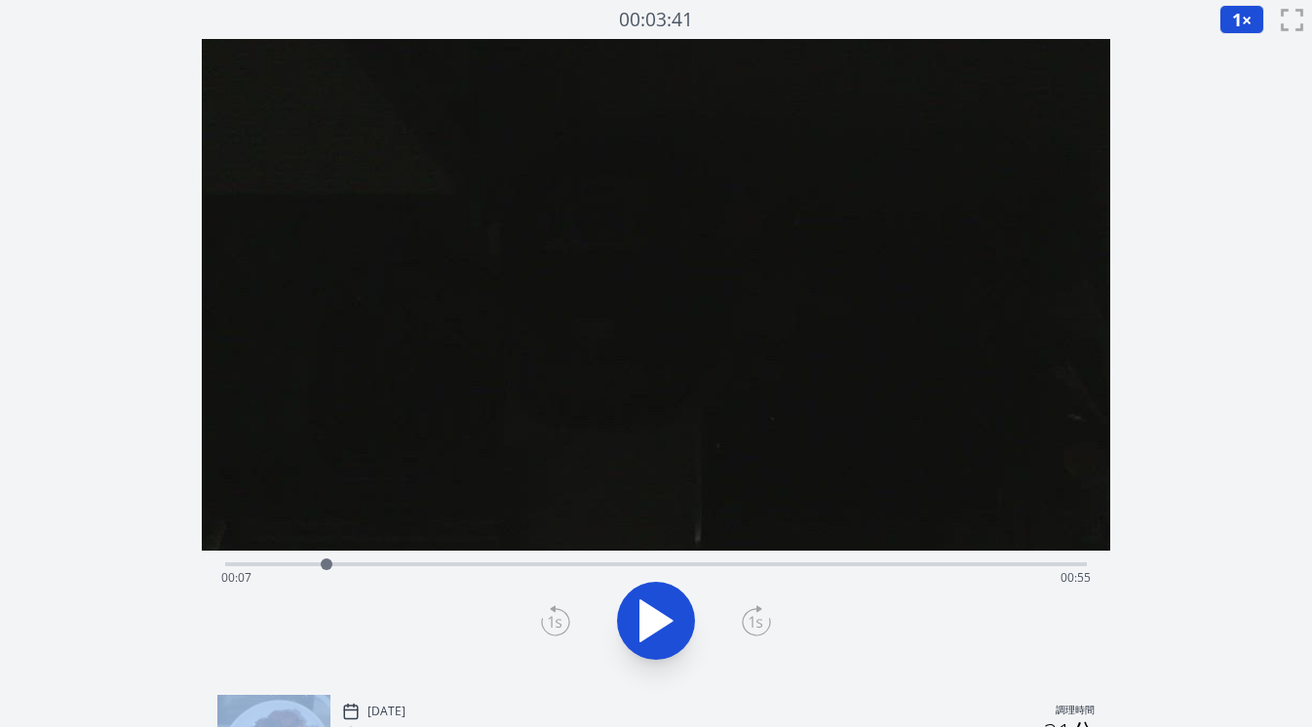
click at [657, 624] on icon at bounding box center [656, 620] width 32 height 41
click at [643, 565] on div "経過時間: 00:10 残り時間: 00:52" at bounding box center [656, 577] width 870 height 31
click at [612, 558] on div "経過時間: 00:31 残り時間: 00:31" at bounding box center [656, 562] width 863 height 23
click at [657, 626] on icon at bounding box center [656, 621] width 55 height 55
click at [569, 560] on div "経過時間: 00:28 残り時間: 00:34" at bounding box center [656, 562] width 863 height 23
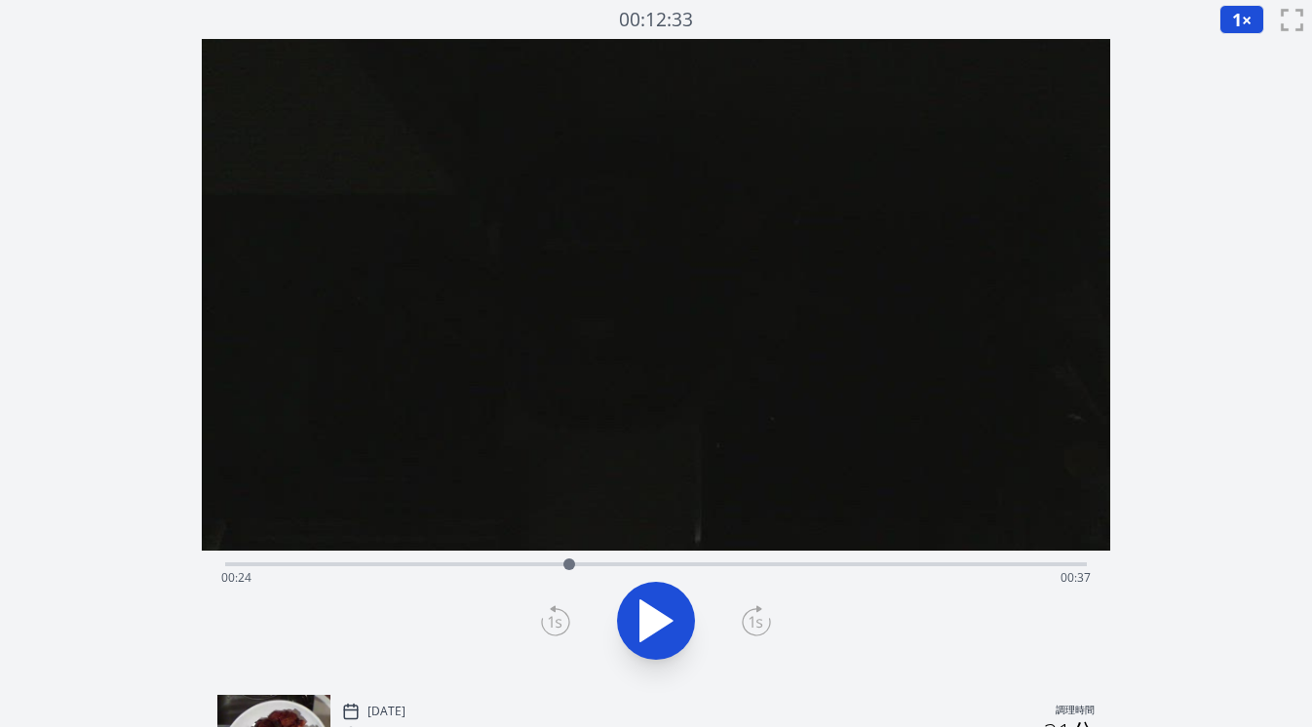
click at [647, 616] on icon at bounding box center [656, 620] width 32 height 41
click at [647, 616] on icon at bounding box center [645, 620] width 11 height 42
click at [647, 616] on icon at bounding box center [656, 620] width 32 height 41
click at [647, 616] on icon at bounding box center [645, 620] width 11 height 42
click at [557, 621] on icon at bounding box center [556, 622] width 14 height 12
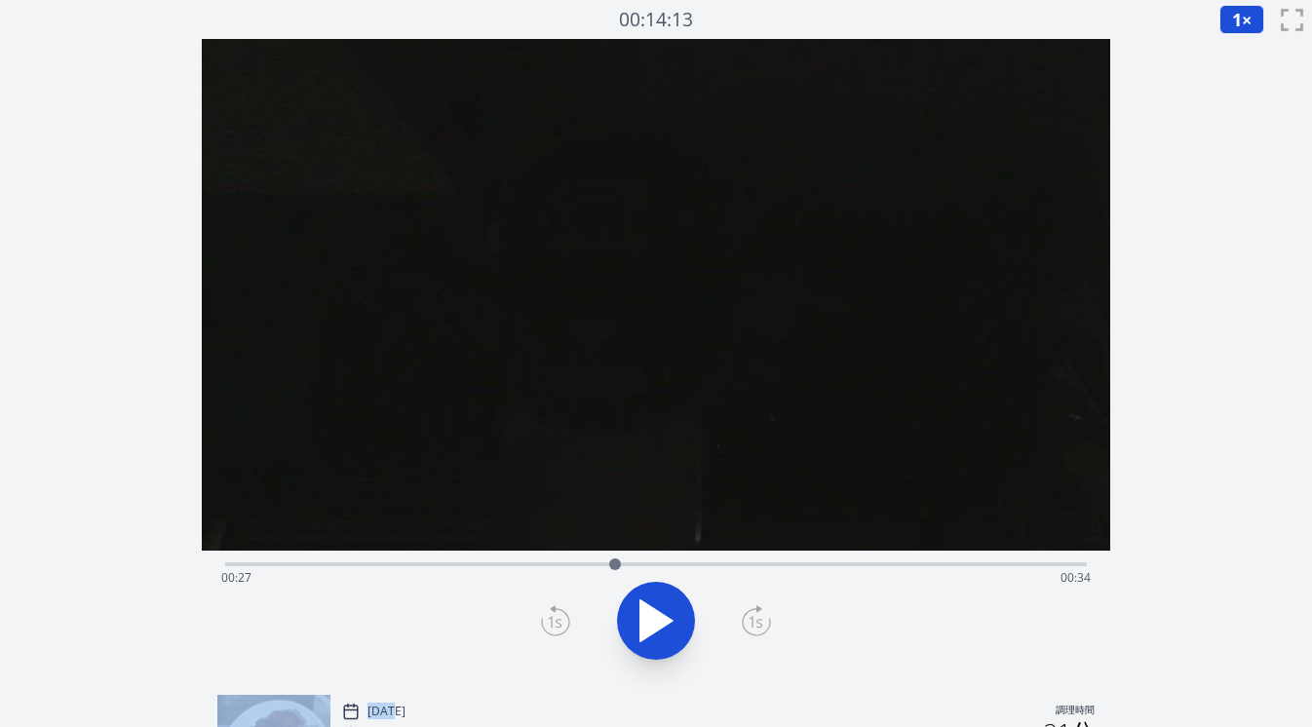
click at [557, 621] on icon at bounding box center [556, 622] width 14 height 12
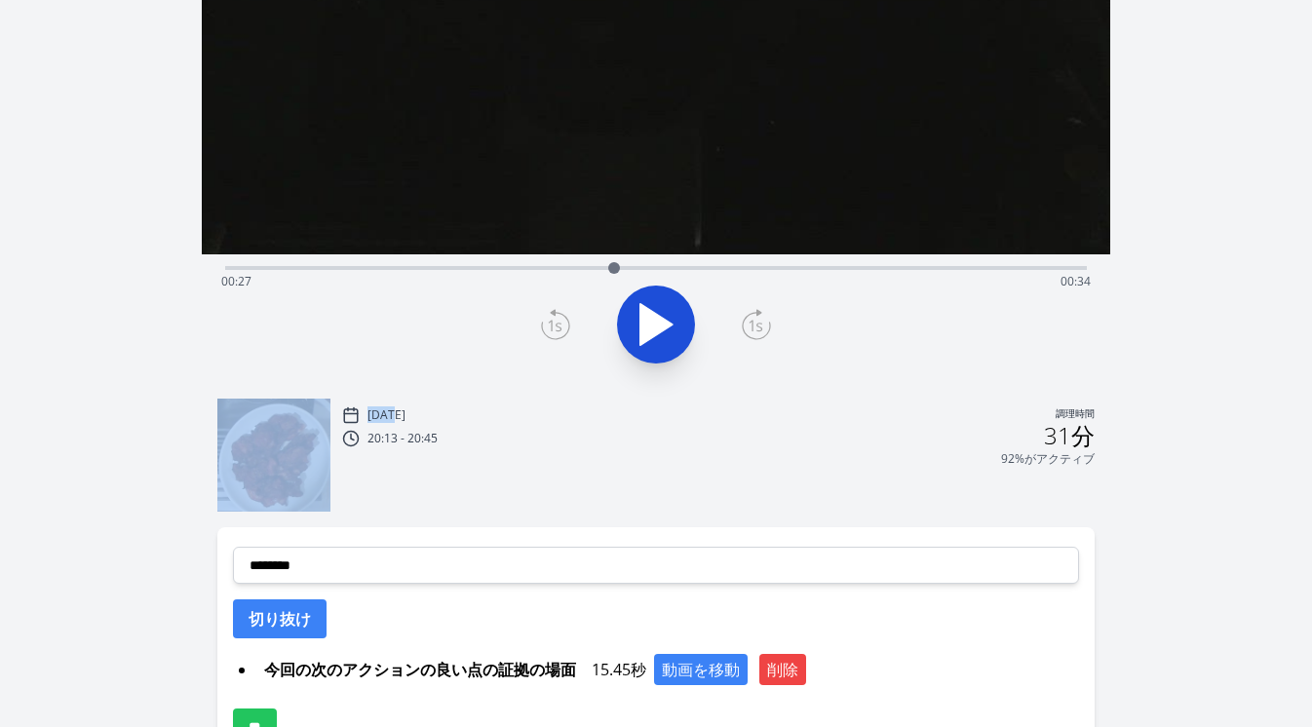
scroll to position [426, 0]
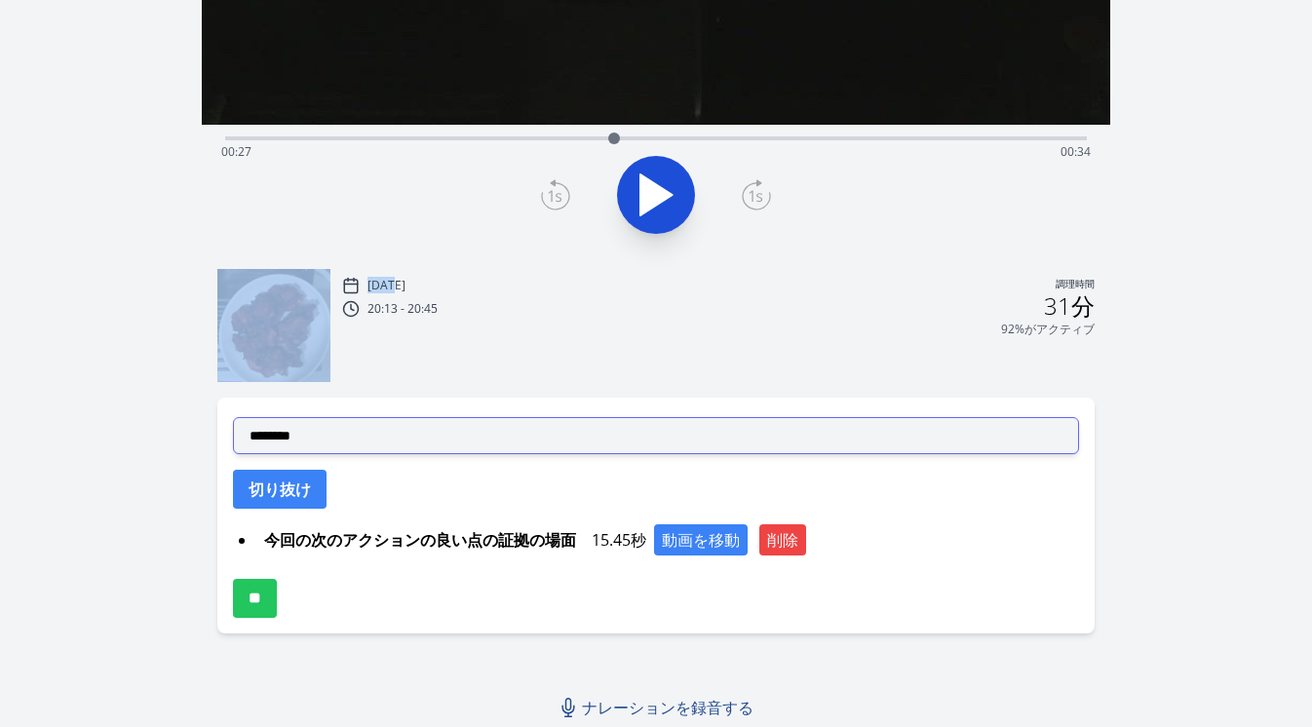
click at [546, 443] on select "**********" at bounding box center [656, 435] width 847 height 37
select select "**********"
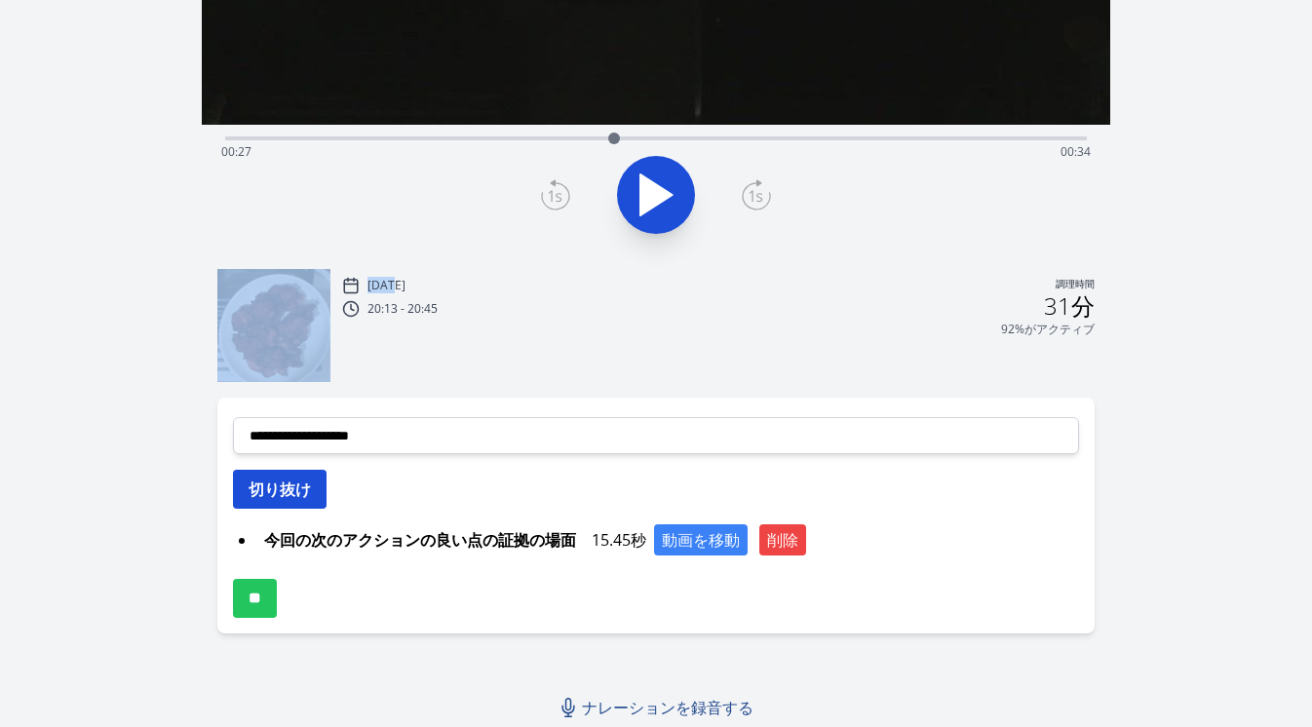
click at [308, 494] on font "切り抜け" at bounding box center [280, 489] width 62 height 21
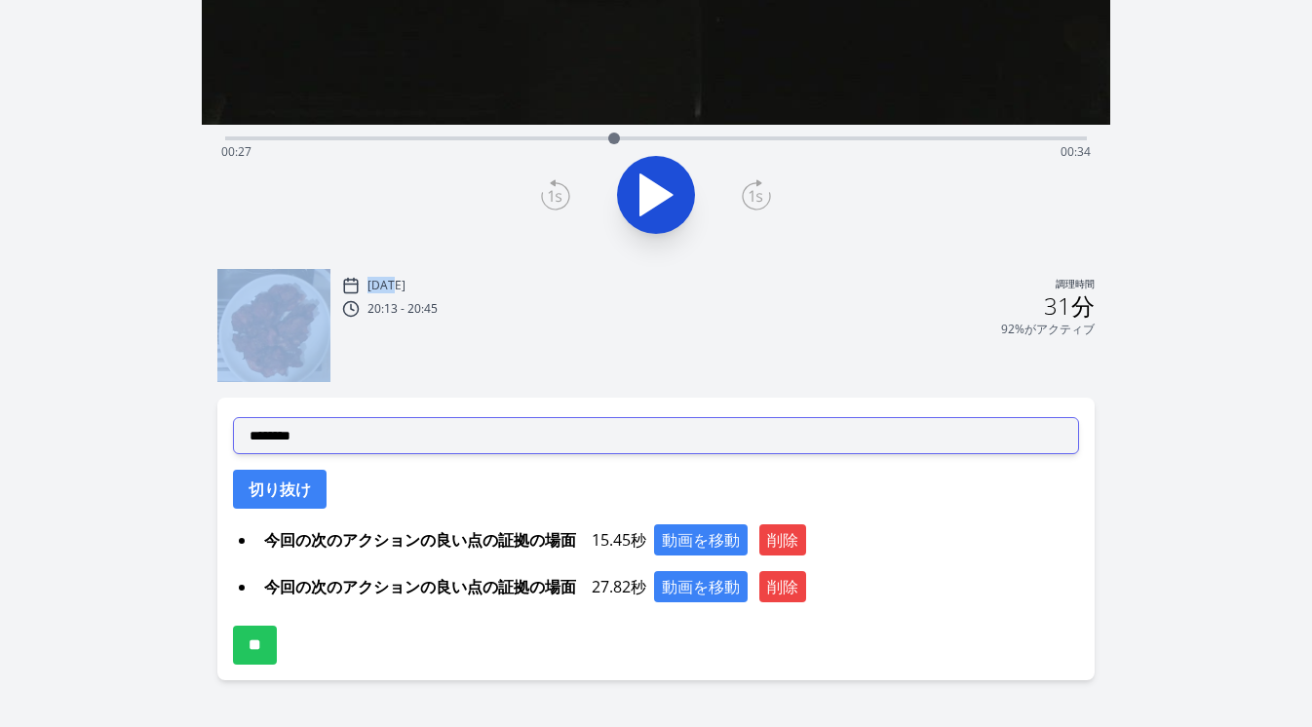
click at [461, 438] on select "**********" at bounding box center [656, 435] width 847 height 37
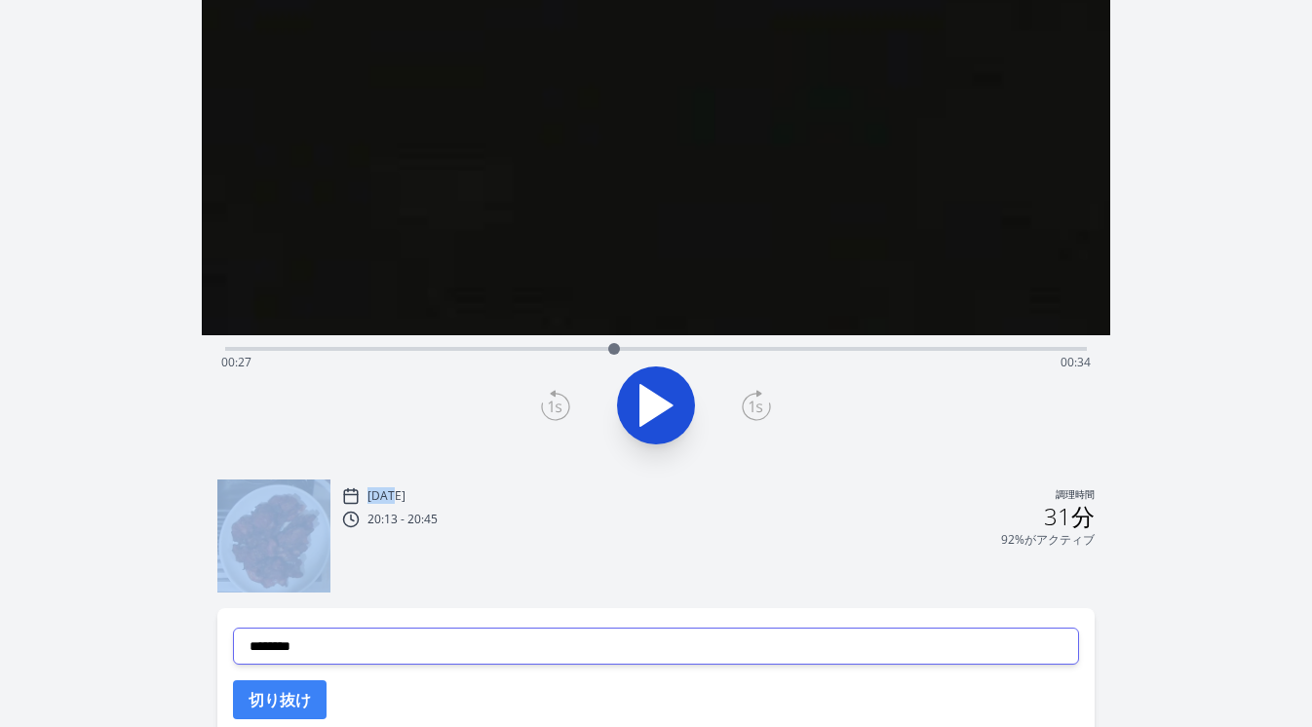
scroll to position [90, 0]
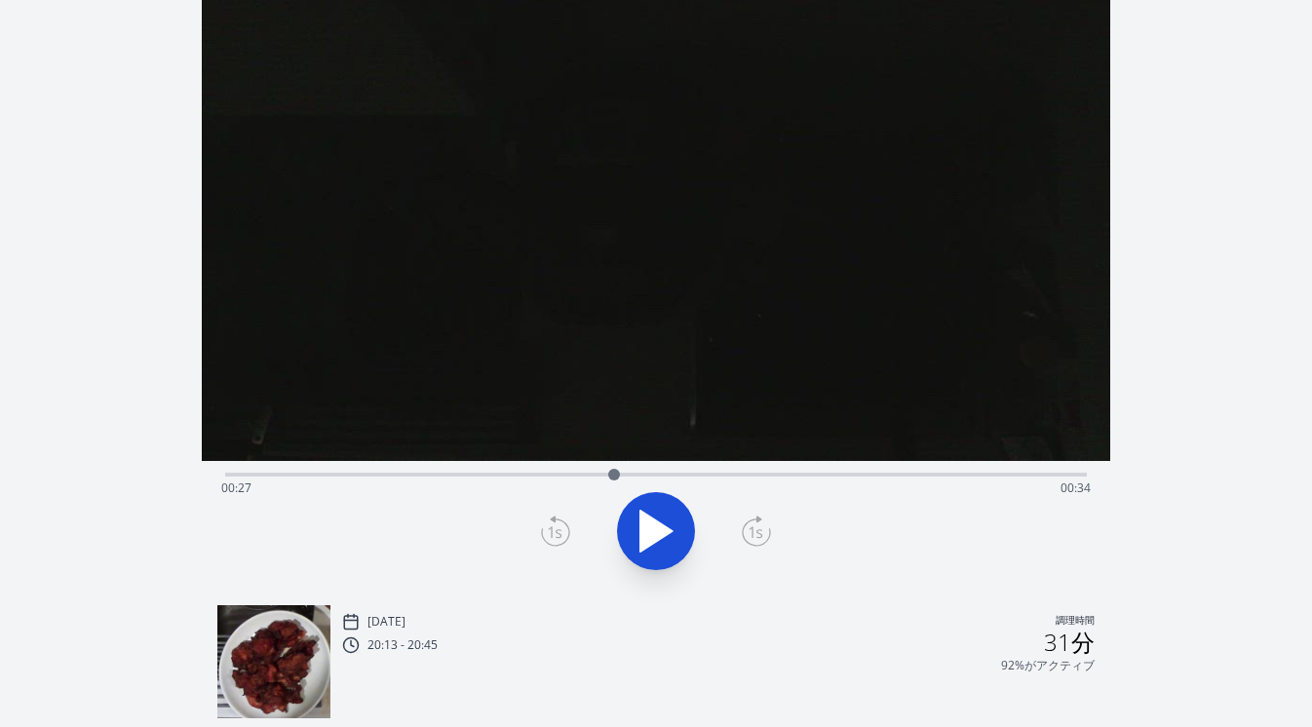
click at [1221, 302] on div "録音を破棄しますか? 一度破棄すると回復できなくなります。 キャンセル 記録を破棄 00:14:12 1 × 0.25× 0.5× 1× 1.5倍 2× fu…" at bounding box center [656, 510] width 1312 height 1200
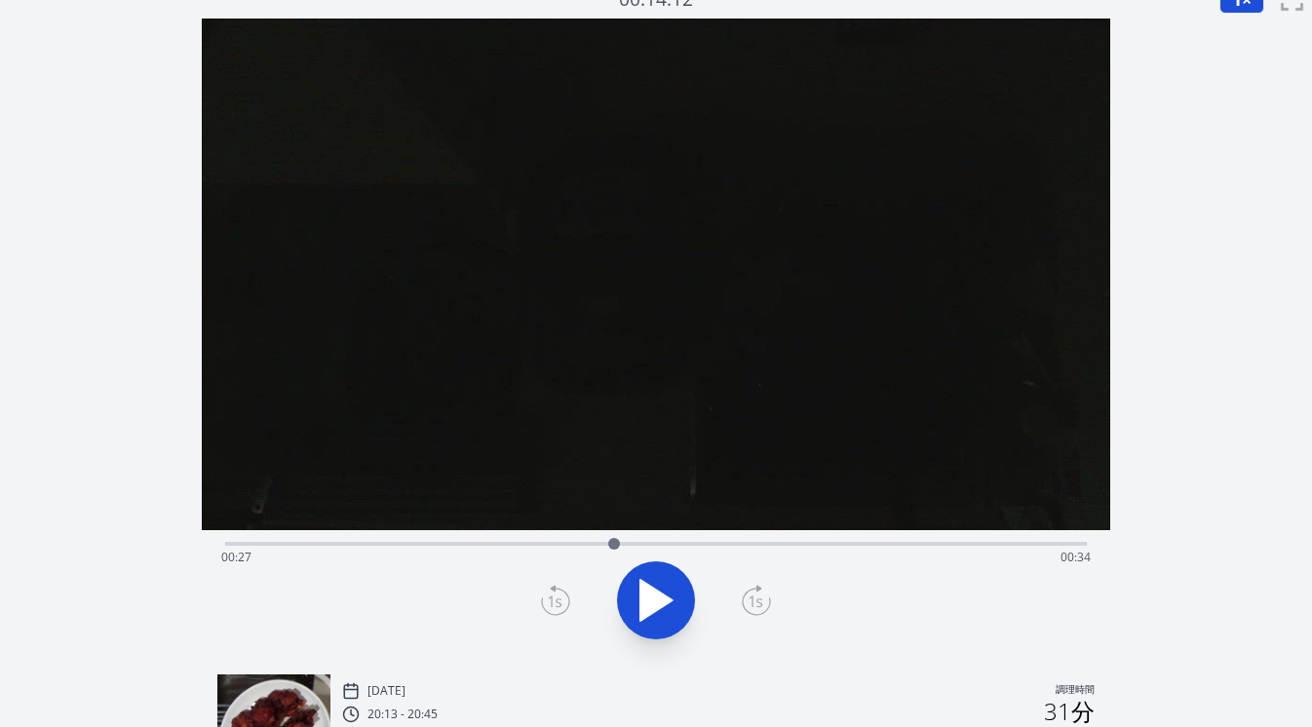
scroll to position [0, 0]
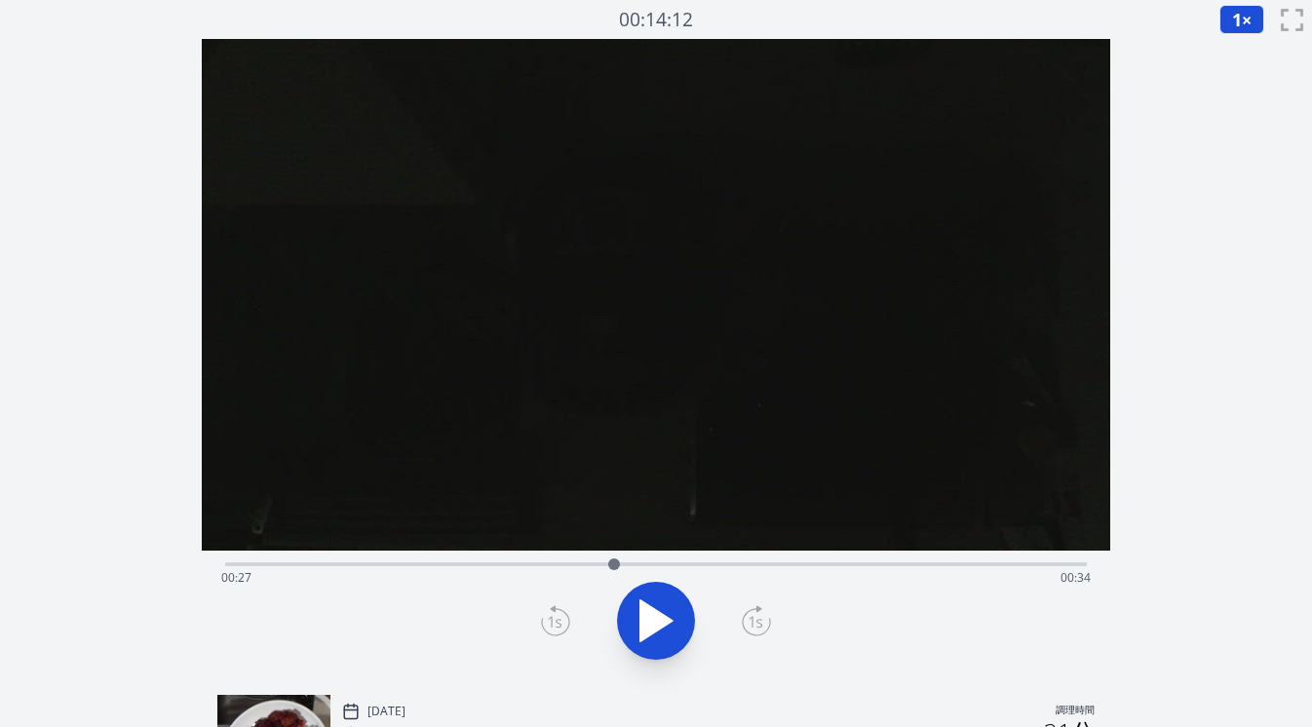
click at [442, 562] on div "経過時間: 00:27 残り時間: 00:34" at bounding box center [656, 577] width 870 height 31
click at [416, 560] on div "経過時間: 00:15 残り時間: 00:47" at bounding box center [656, 562] width 863 height 23
click at [366, 562] on div "経過時間: 00:13 残り時間: 00:48" at bounding box center [656, 577] width 870 height 31
click at [345, 565] on div "経過時間: 00:10 残り時間: 00:52" at bounding box center [656, 577] width 870 height 31
click at [329, 565] on div "経過時間: 00:08 残り時間: 00:53" at bounding box center [656, 577] width 870 height 31
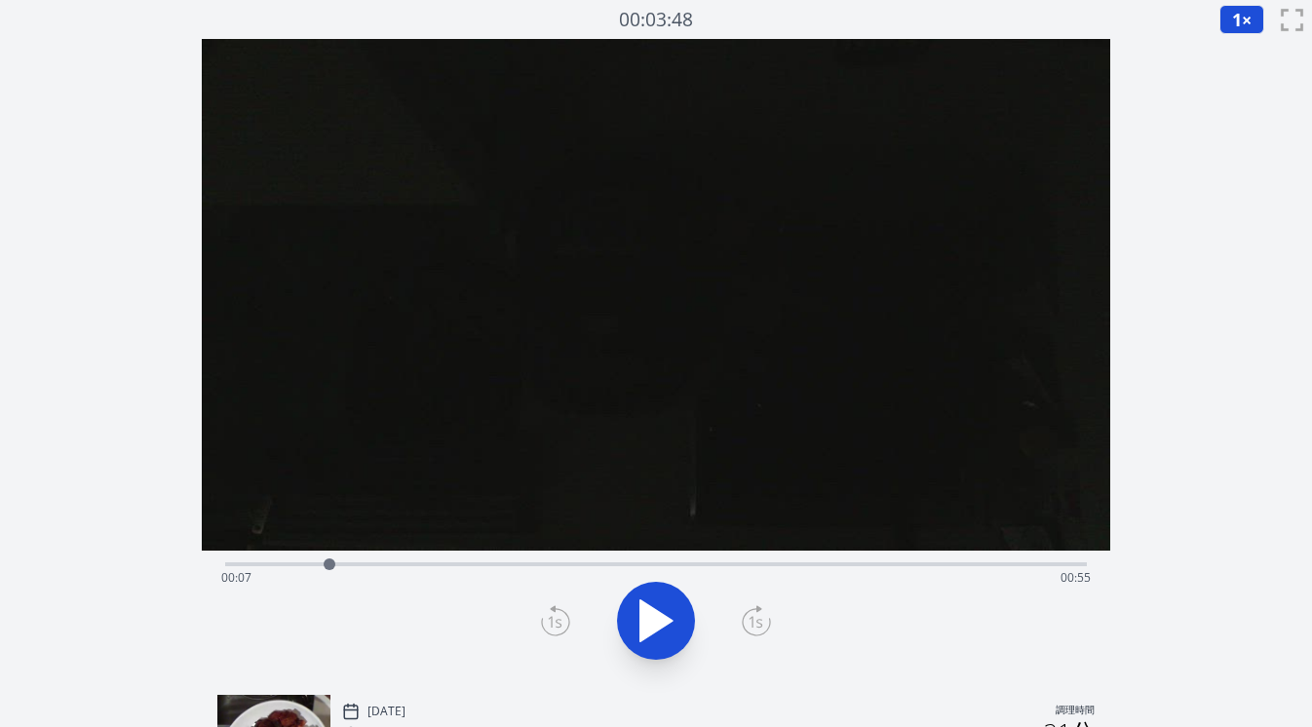
click at [313, 565] on div "経過時間: 00:07 残り時間: 00:55" at bounding box center [656, 577] width 870 height 31
click at [667, 629] on icon at bounding box center [656, 621] width 55 height 55
click at [667, 629] on icon at bounding box center [666, 620] width 11 height 42
click at [547, 627] on icon at bounding box center [555, 620] width 29 height 31
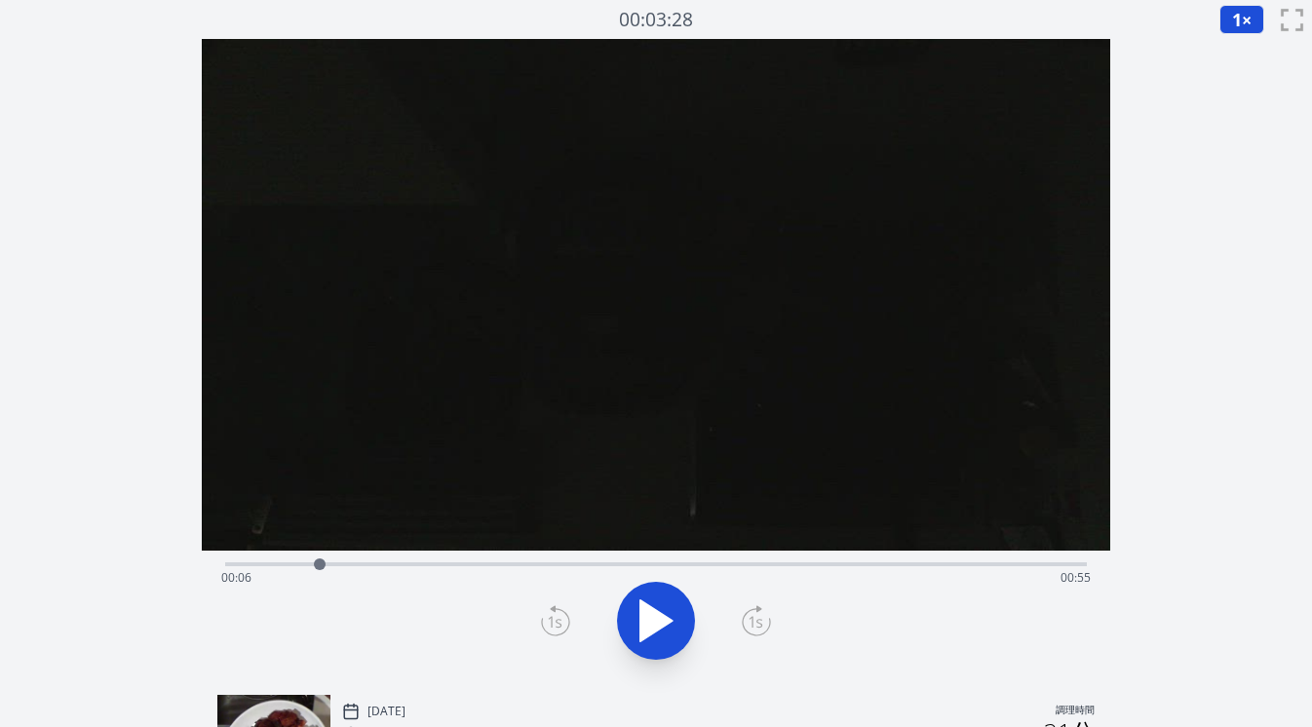
click at [547, 627] on icon at bounding box center [555, 620] width 29 height 31
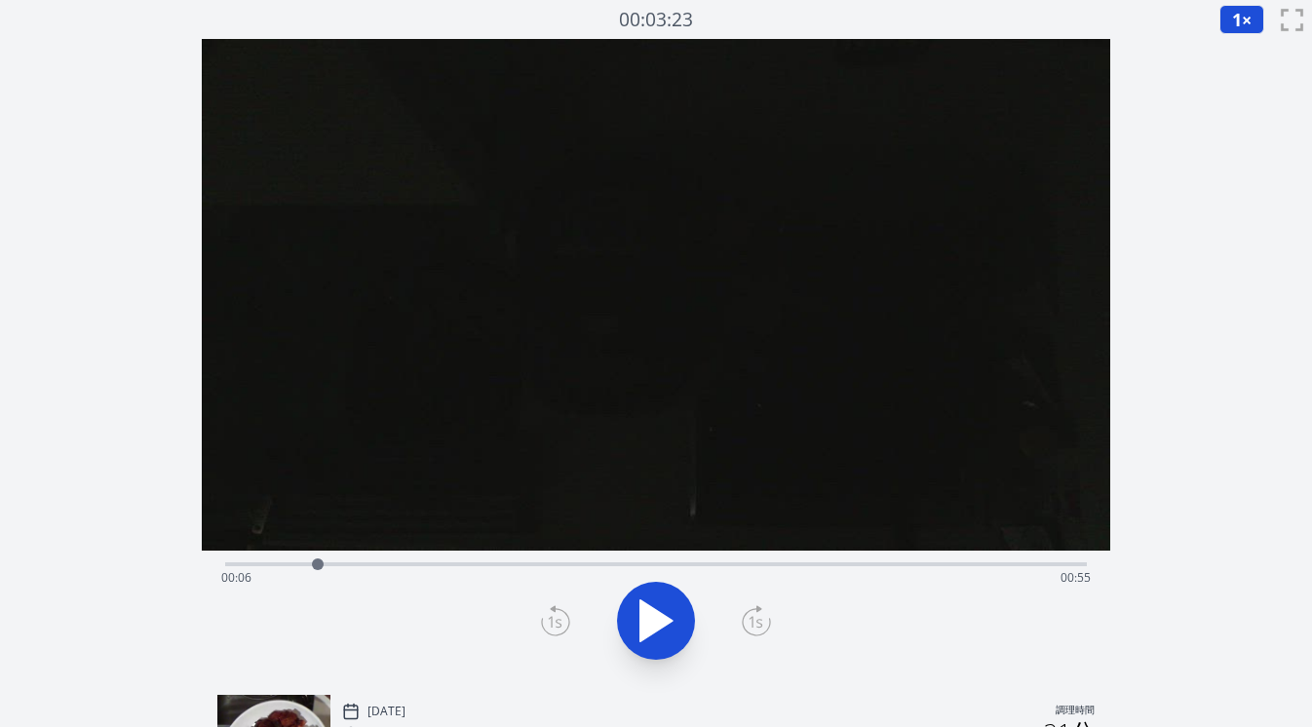
click at [547, 627] on icon at bounding box center [555, 620] width 29 height 31
click at [763, 624] on icon at bounding box center [756, 620] width 29 height 31
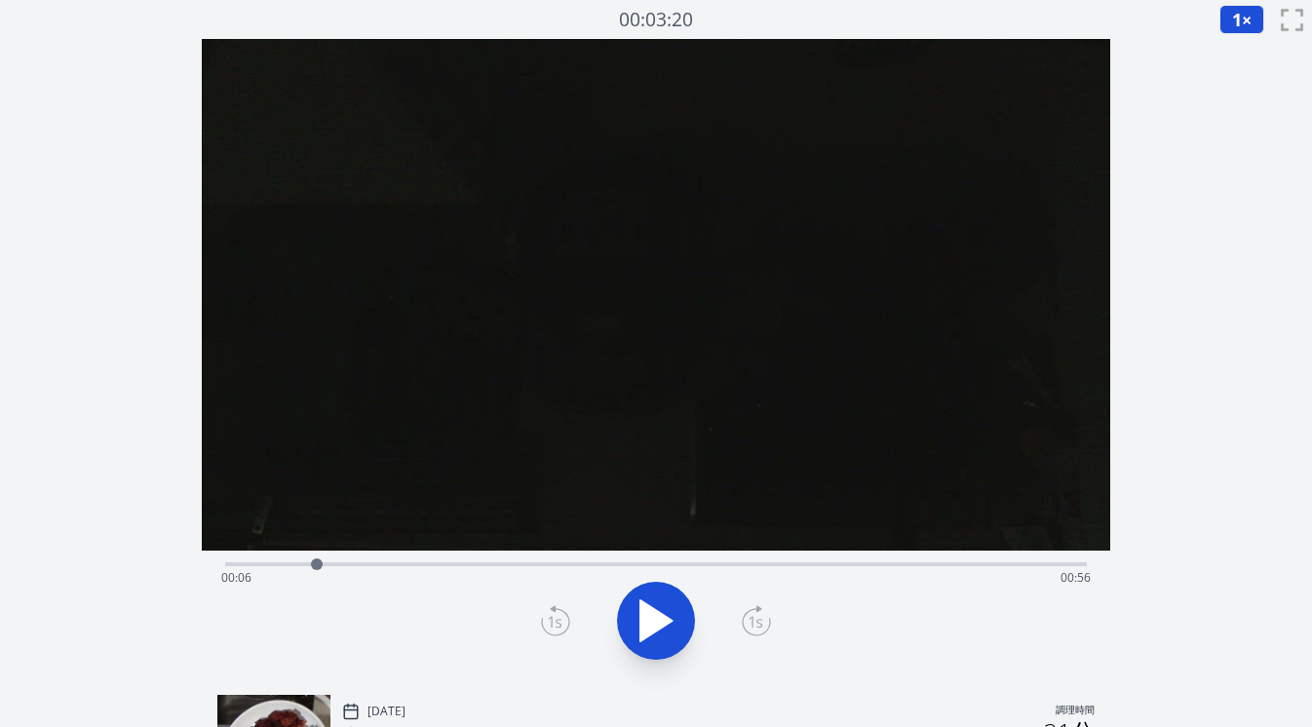
click at [763, 624] on icon at bounding box center [756, 620] width 29 height 31
click at [559, 621] on icon at bounding box center [555, 620] width 29 height 31
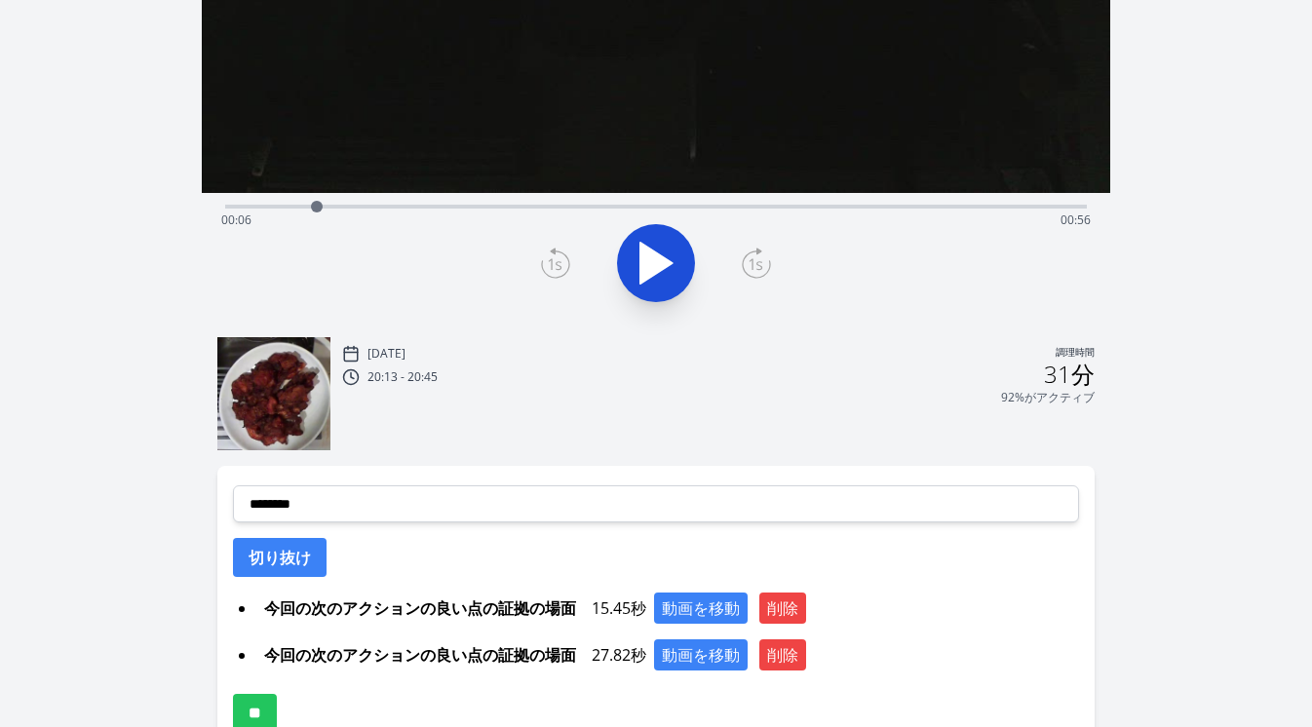
scroll to position [359, 0]
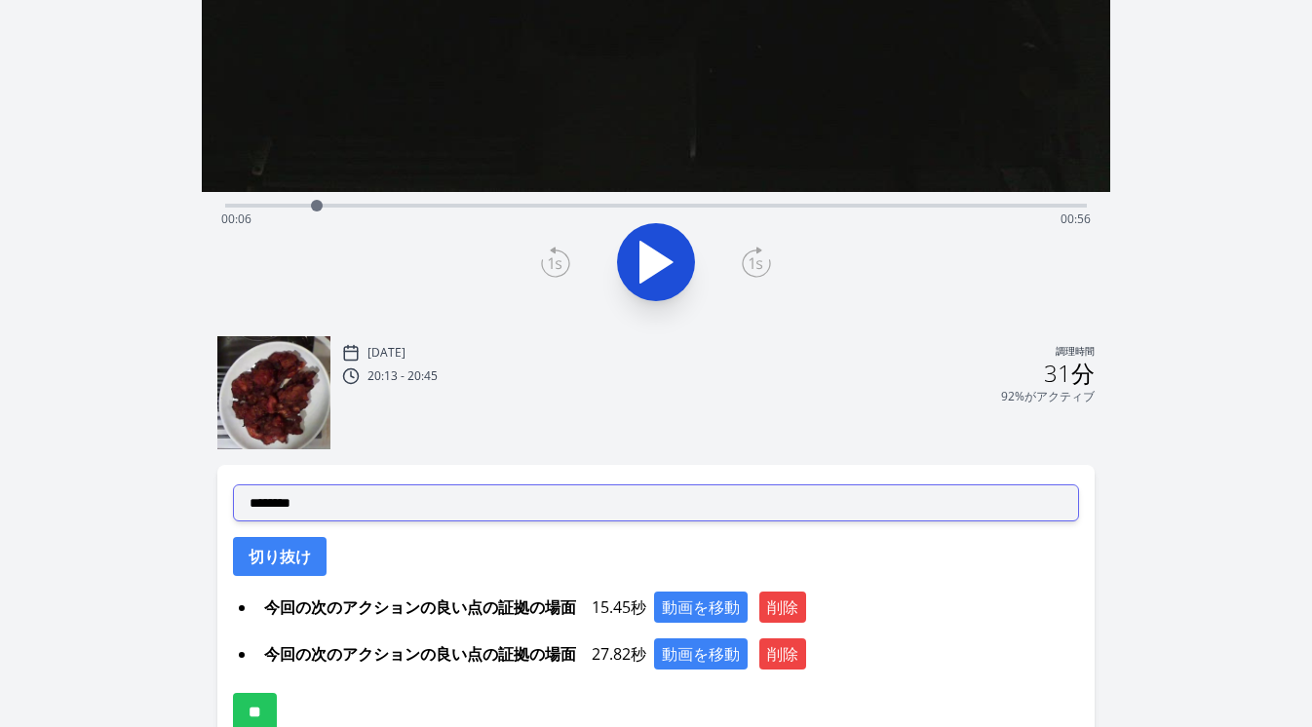
click at [543, 501] on select "**********" at bounding box center [656, 502] width 847 height 37
select select "**********"
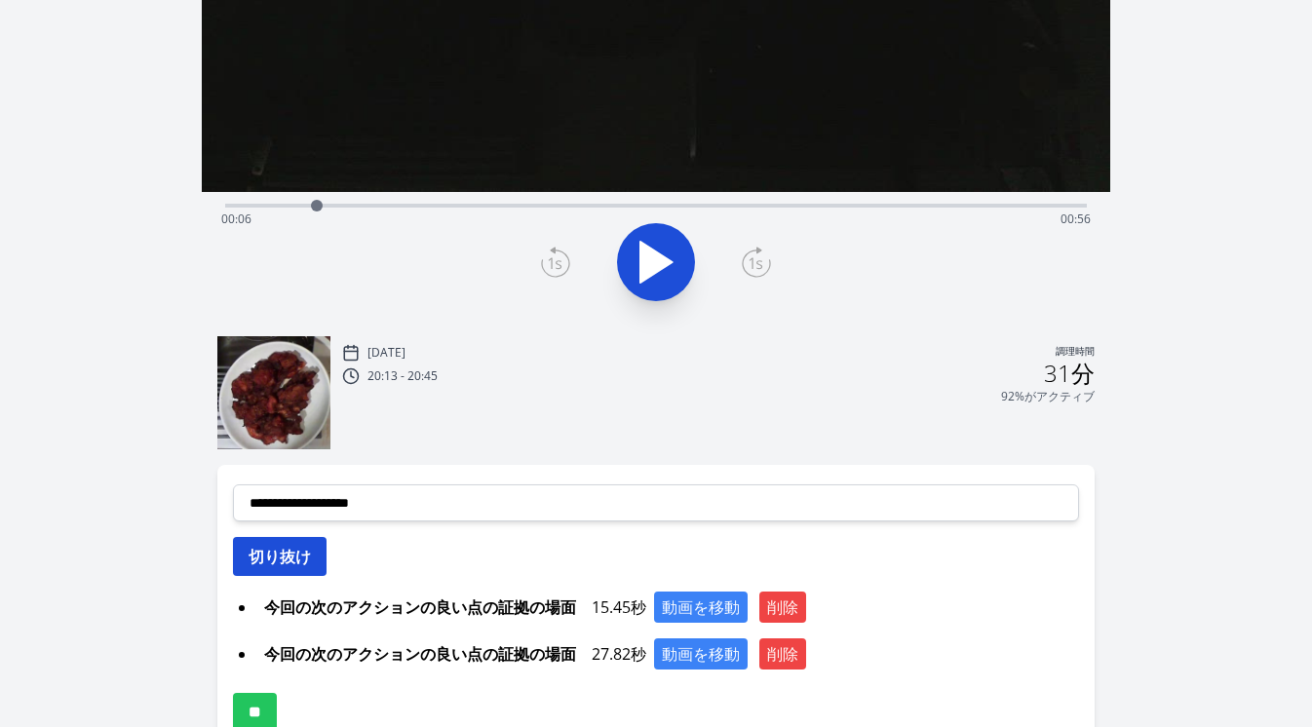
click at [307, 558] on font "切り抜け" at bounding box center [280, 556] width 62 height 21
select select
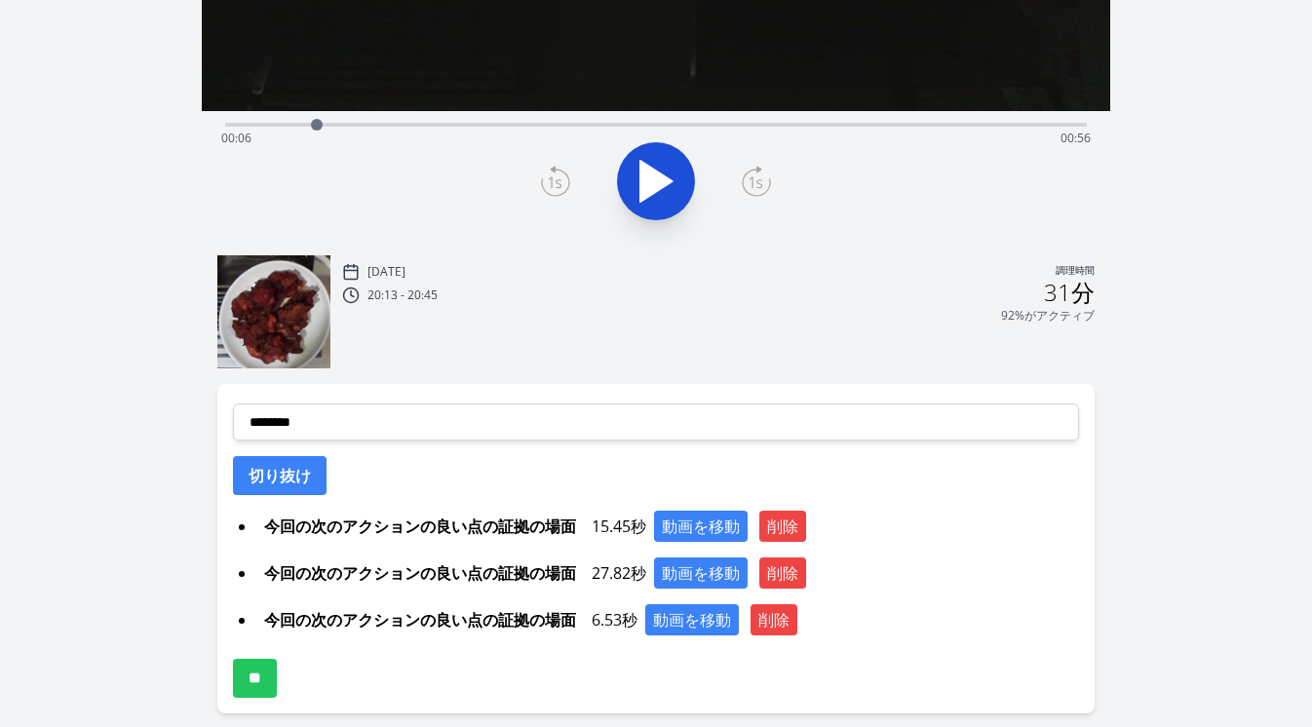
scroll to position [520, 0]
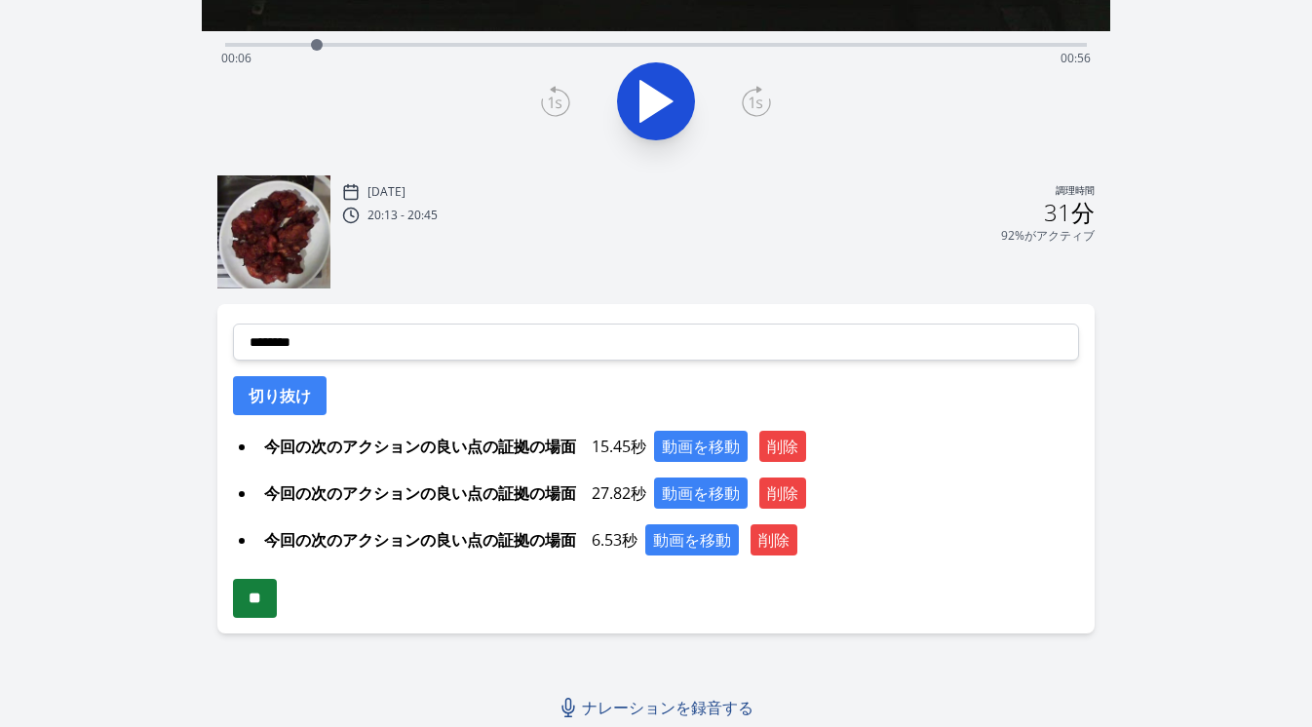
click at [277, 599] on input "**" at bounding box center [255, 598] width 44 height 39
